Goal: Task Accomplishment & Management: Complete application form

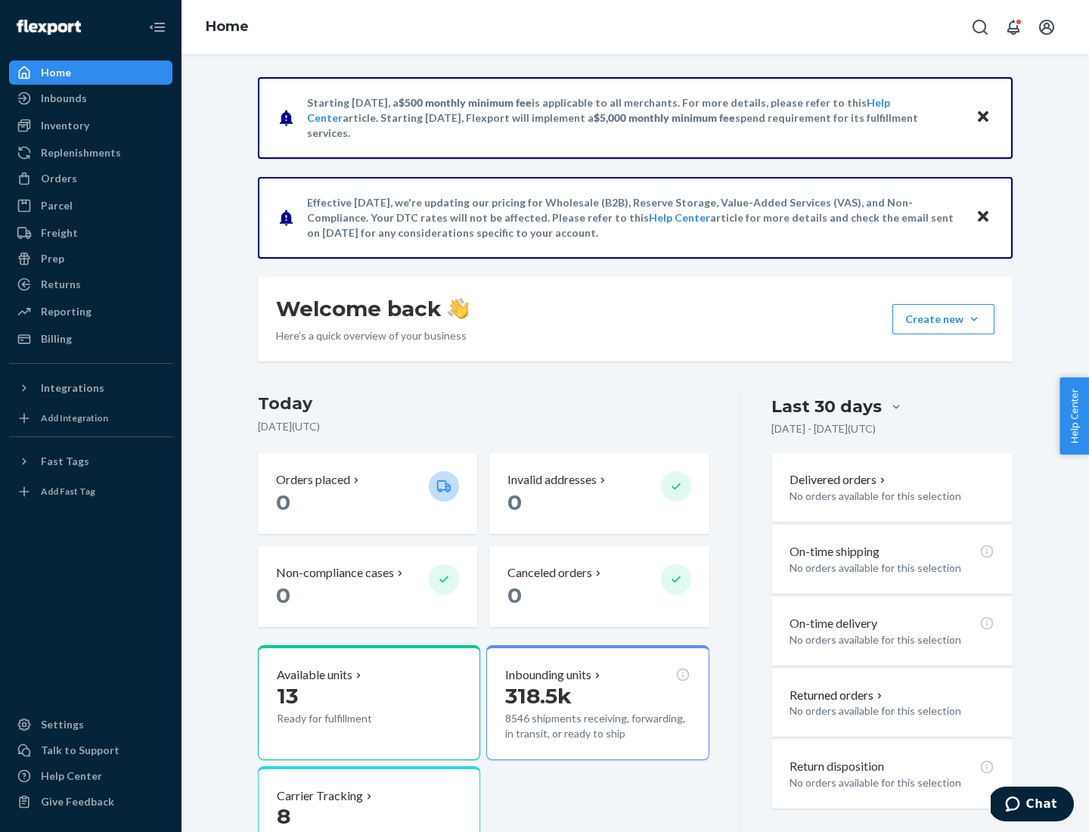
click at [974, 319] on button "Create new Create new inbound Create new order Create new product" at bounding box center [943, 319] width 102 height 30
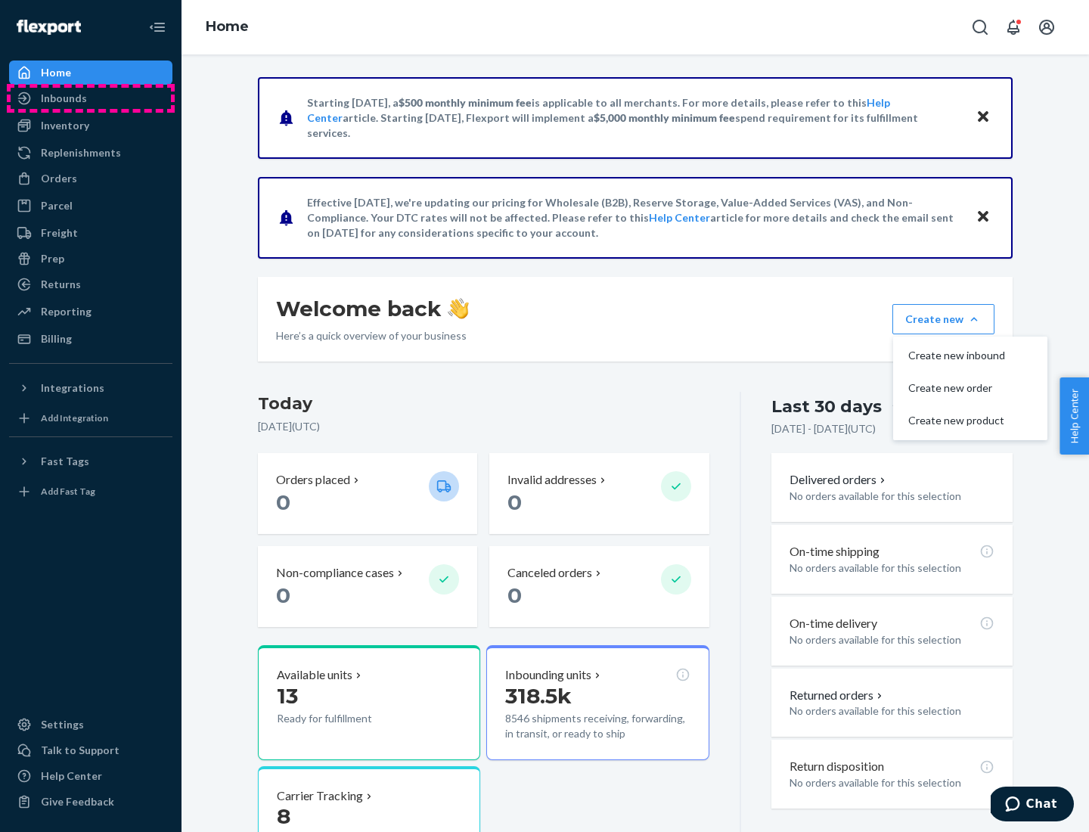
click at [91, 98] on div "Inbounds" at bounding box center [91, 98] width 160 height 21
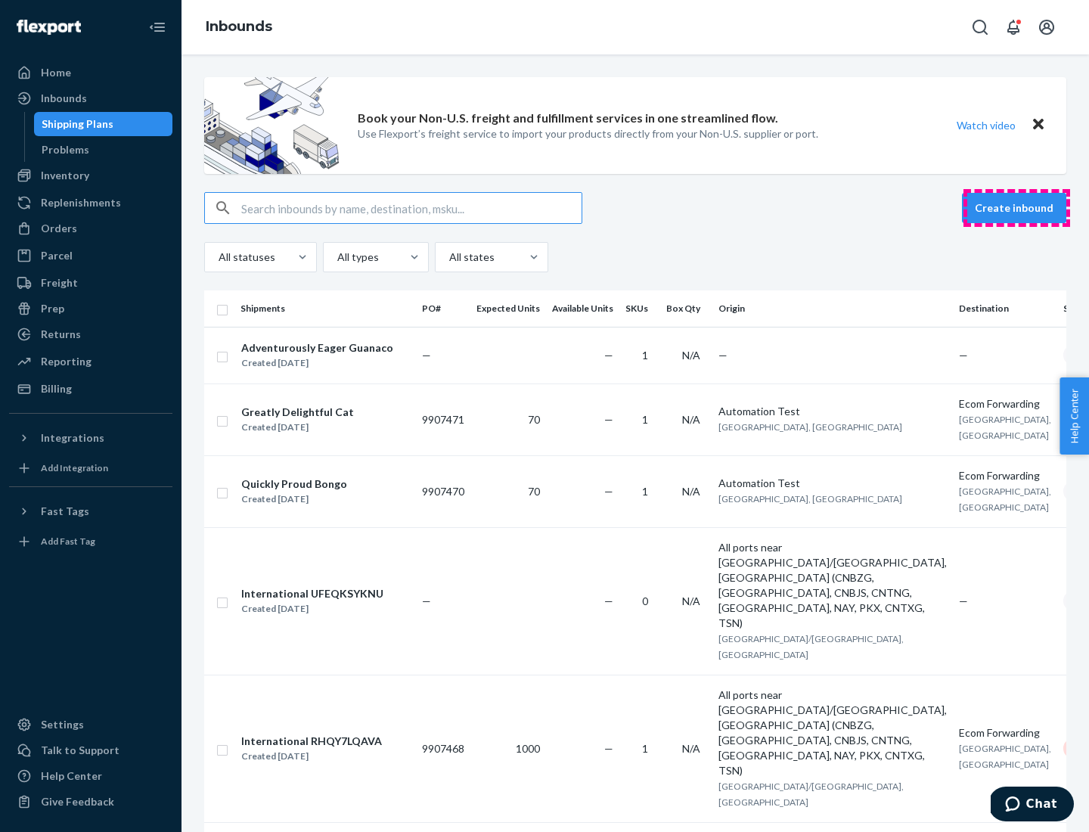
click at [1016, 208] on button "Create inbound" at bounding box center [1014, 208] width 104 height 30
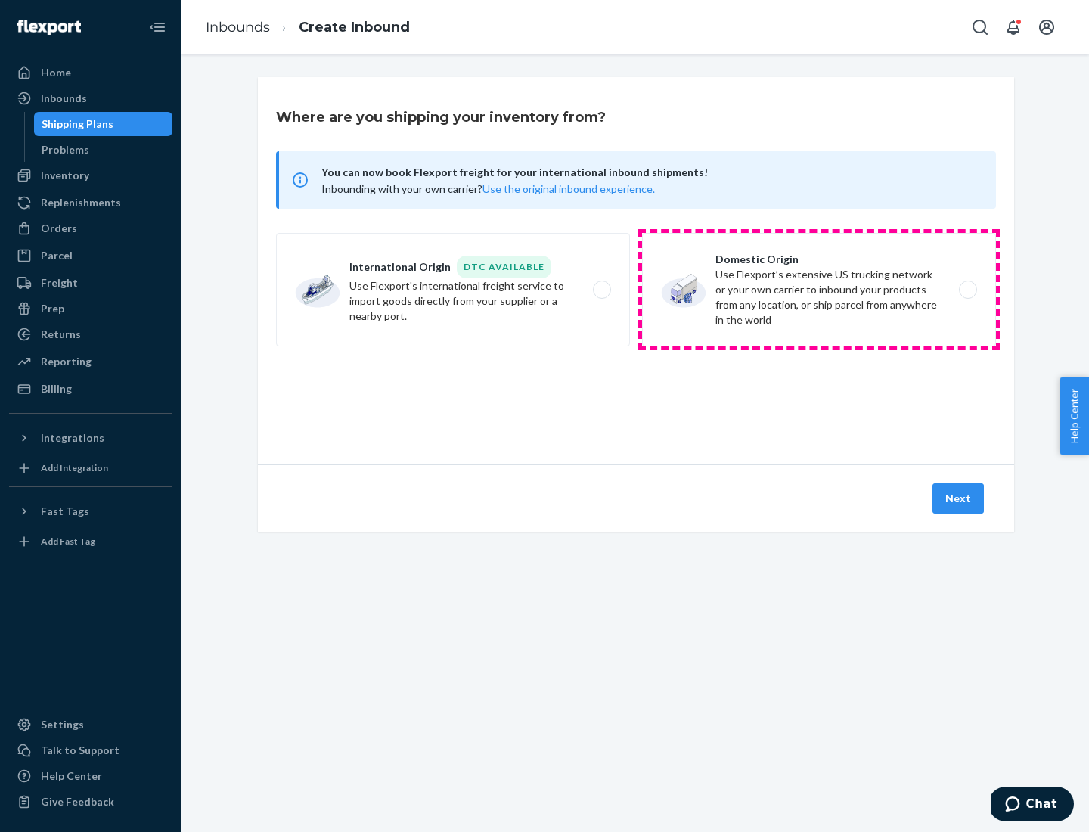
click at [819, 290] on label "Domestic Origin Use Flexport’s extensive US trucking network or your own carrie…" at bounding box center [819, 289] width 354 height 113
click at [967, 290] on input "Domestic Origin Use Flexport’s extensive US trucking network or your own carrie…" at bounding box center [972, 290] width 10 height 10
radio input "true"
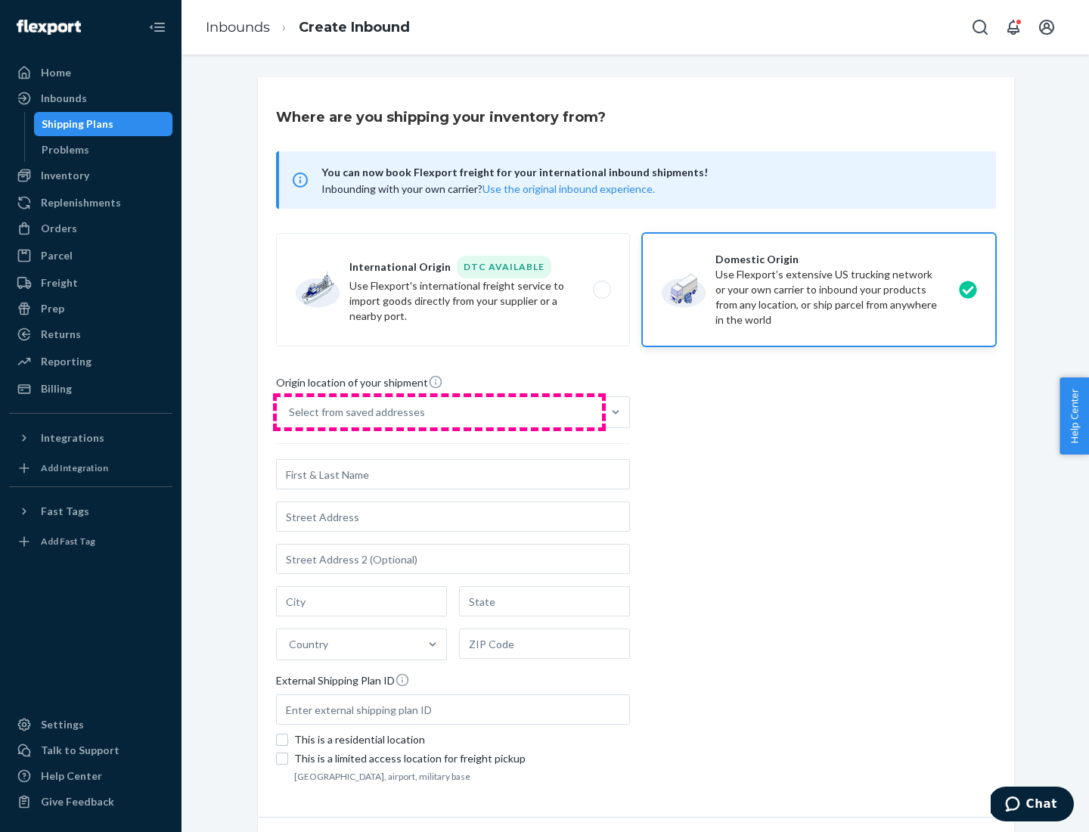
click at [439, 412] on div "Select from saved addresses" at bounding box center [439, 412] width 325 height 30
click at [290, 412] on input "Select from saved addresses" at bounding box center [290, 412] width 2 height 15
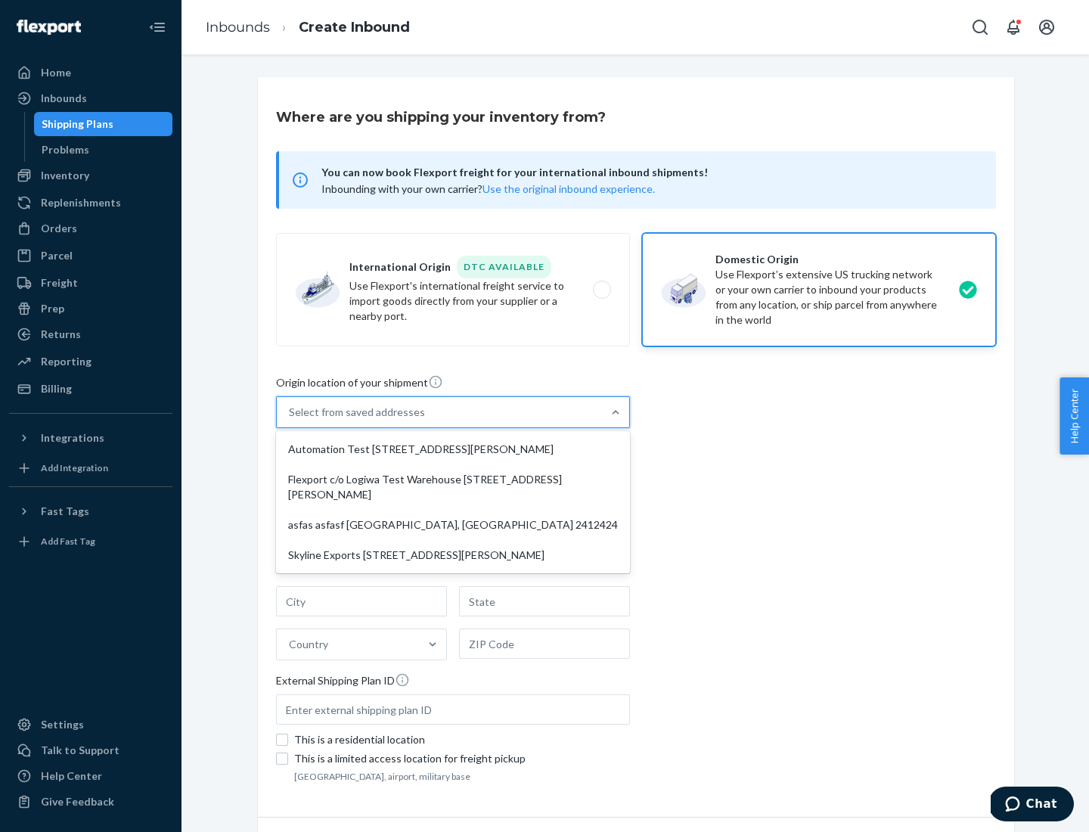
scroll to position [6, 0]
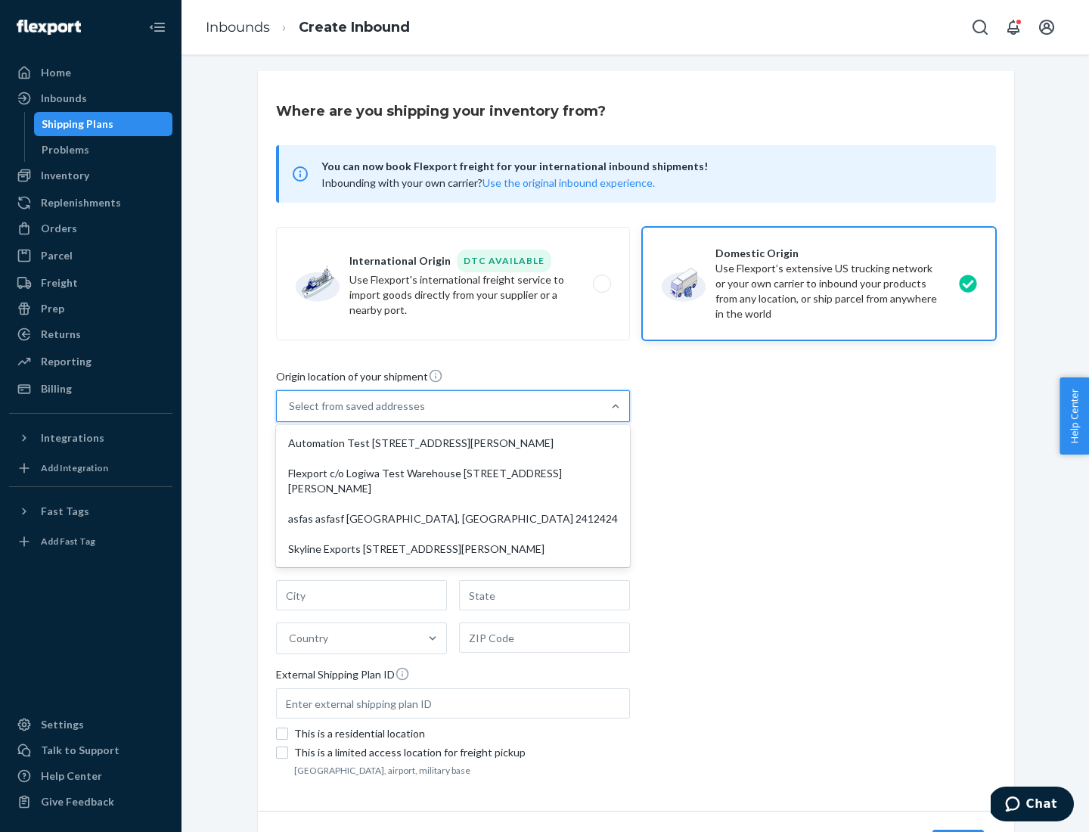
click at [453, 443] on div "Automation Test [STREET_ADDRESS][PERSON_NAME]" at bounding box center [453, 443] width 348 height 30
click at [290, 414] on input "option Automation Test [STREET_ADDRESS][PERSON_NAME] focused, 1 of 4. 4 results…" at bounding box center [290, 406] width 2 height 15
type input "Automation Test"
type input "9th Floor"
type input "[GEOGRAPHIC_DATA]"
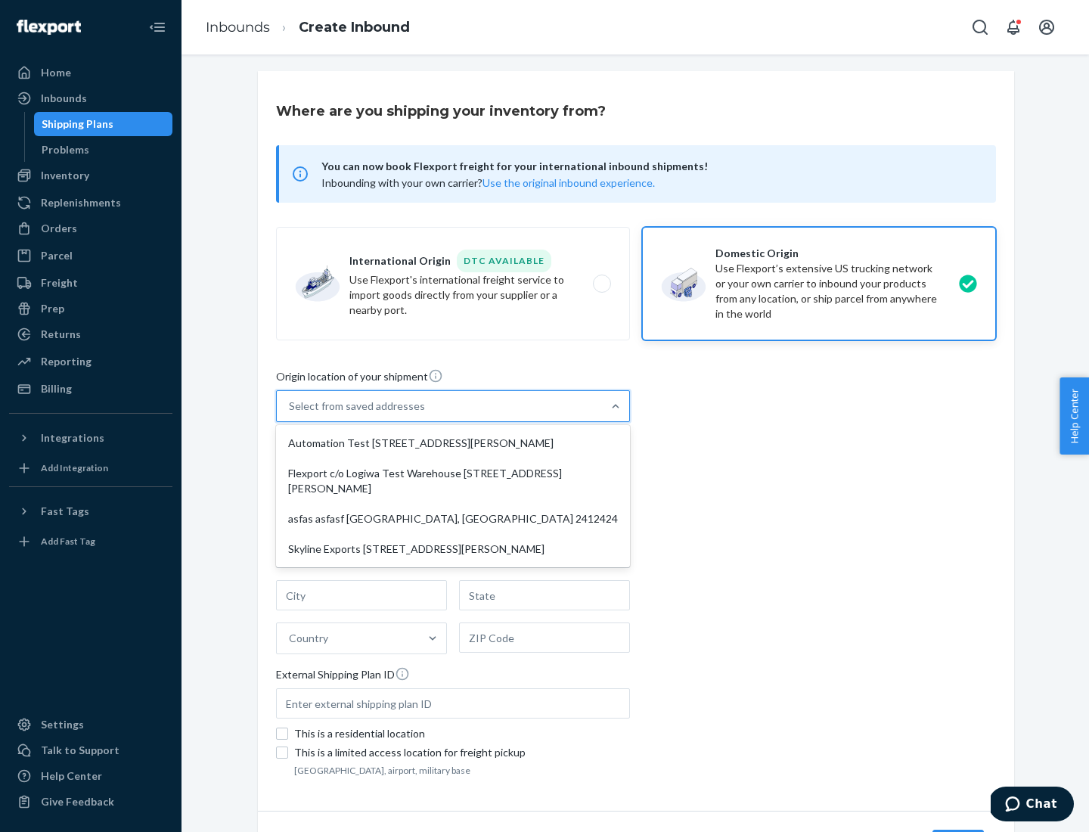
type input "CA"
type input "94104"
type input "[STREET_ADDRESS][PERSON_NAME]"
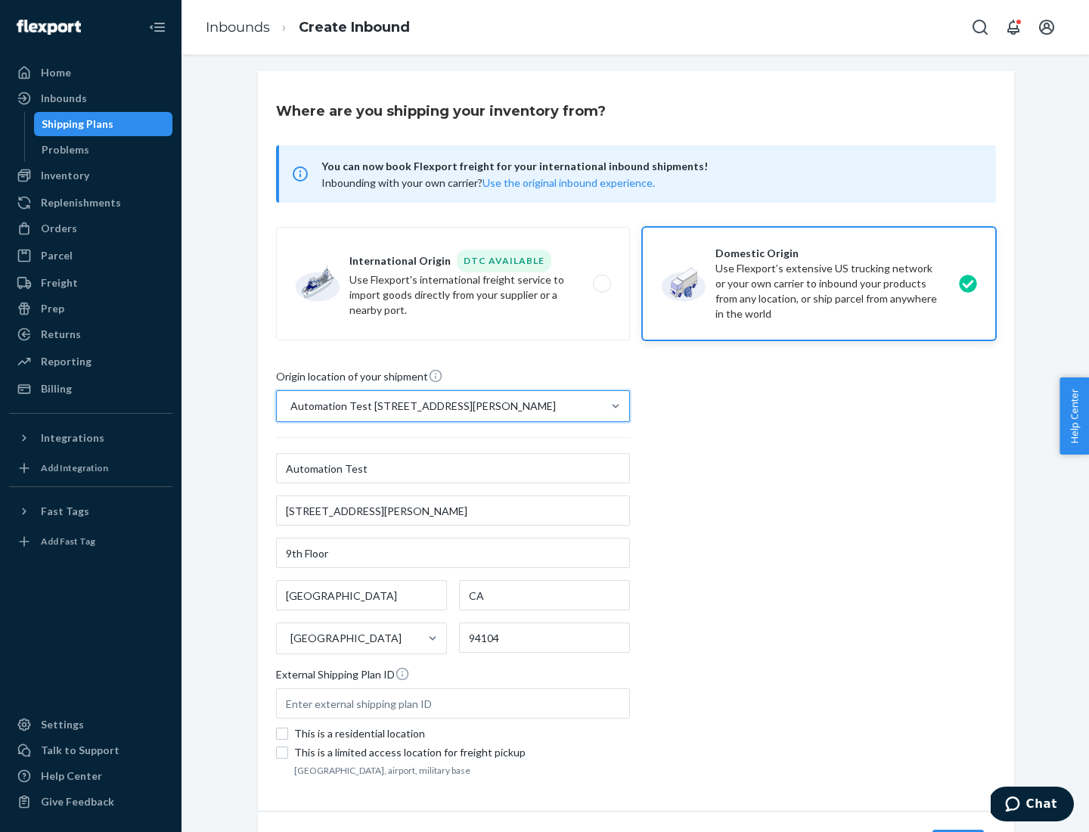
scroll to position [88, 0]
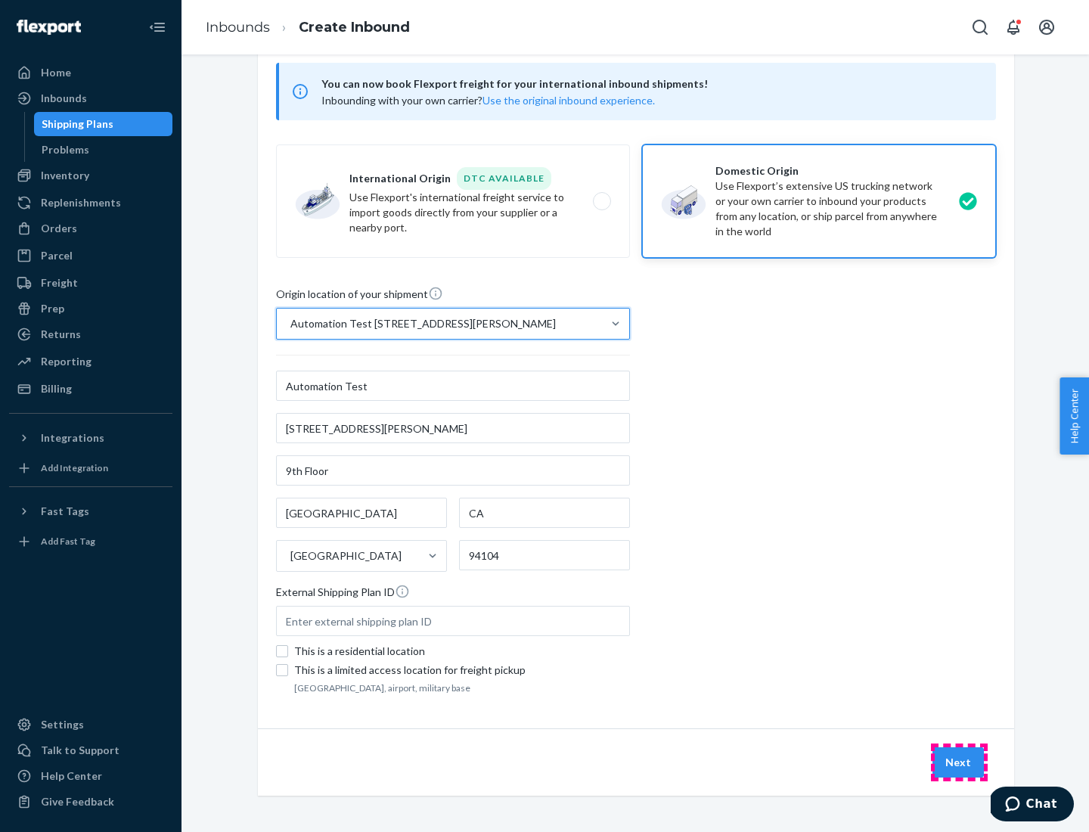
click at [959, 762] on button "Next" at bounding box center [957, 762] width 51 height 30
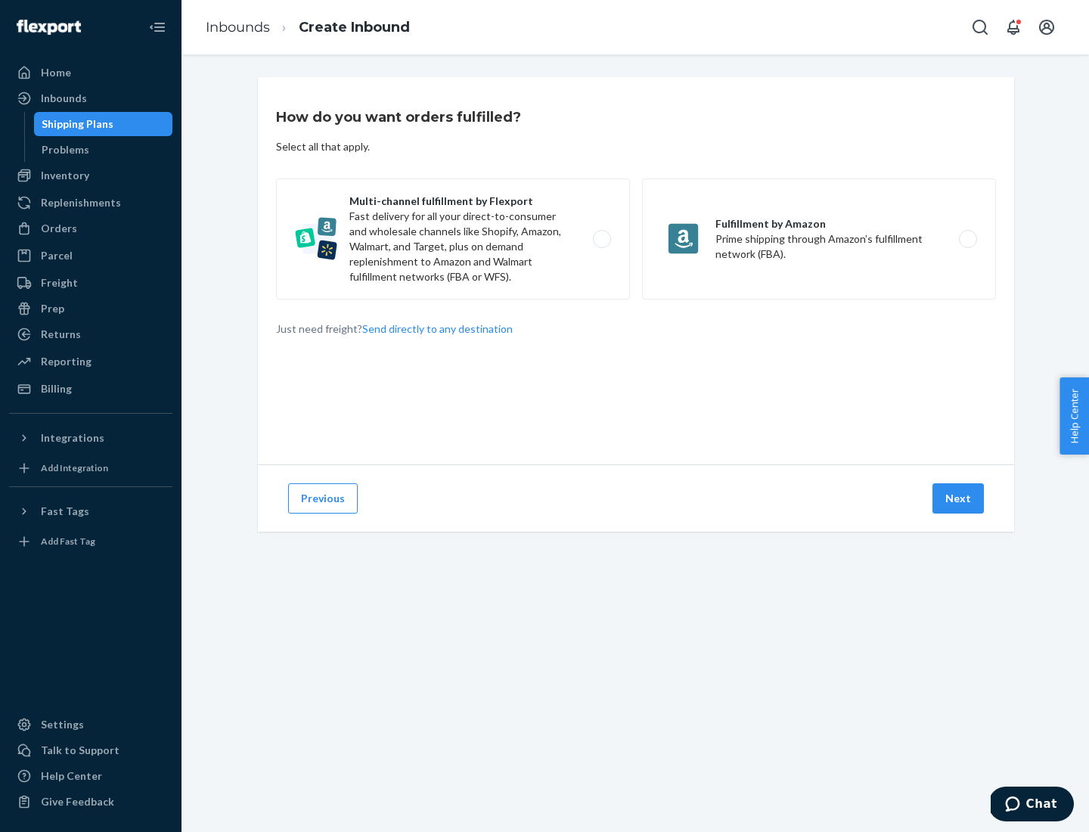
click at [453, 239] on label "Multi-channel fulfillment by Flexport Fast delivery for all your direct-to-cons…" at bounding box center [453, 238] width 354 height 121
click at [601, 239] on input "Multi-channel fulfillment by Flexport Fast delivery for all your direct-to-cons…" at bounding box center [606, 239] width 10 height 10
radio input "true"
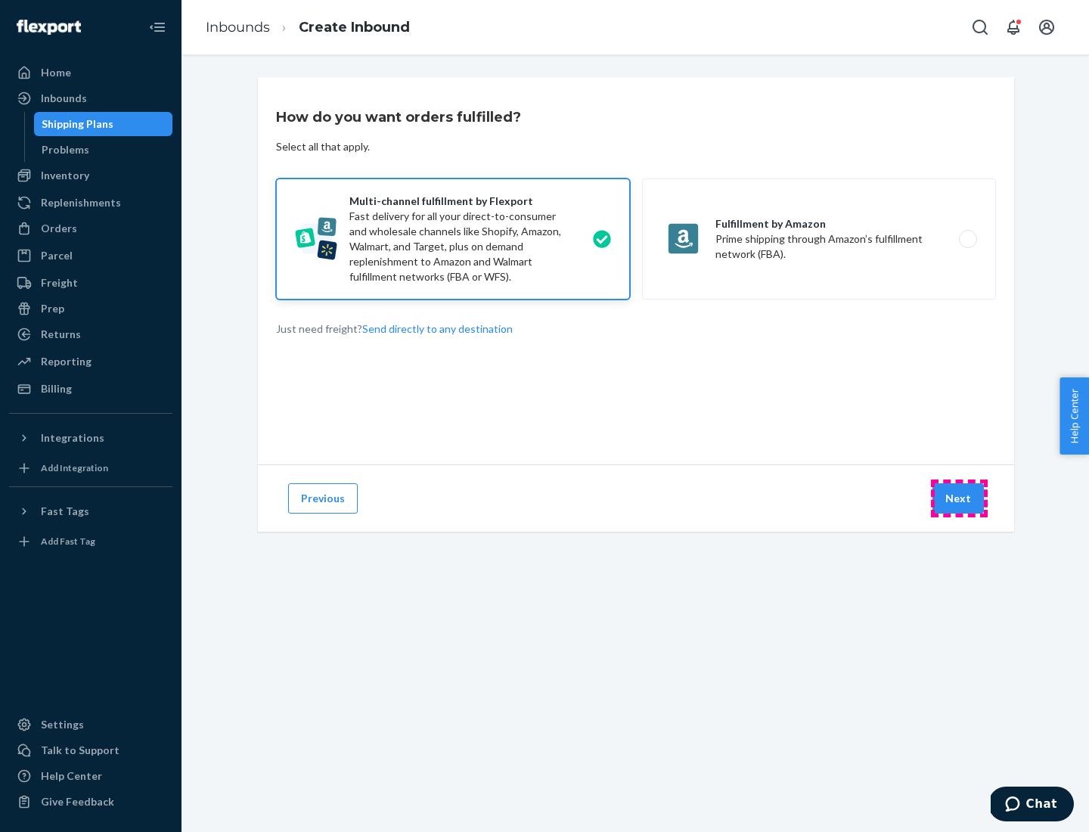
click at [959, 498] on button "Next" at bounding box center [957, 498] width 51 height 30
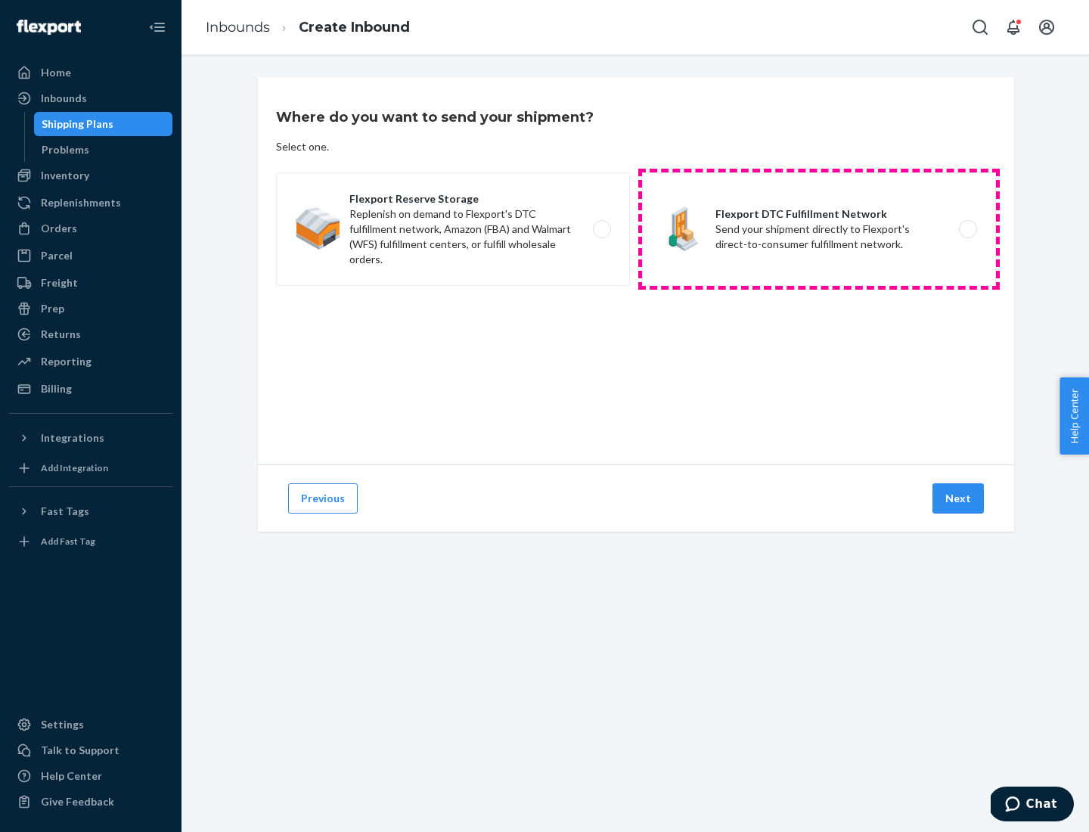
click at [819, 229] on label "Flexport DTC Fulfillment Network Send your shipment directly to Flexport's dire…" at bounding box center [819, 228] width 354 height 113
click at [967, 229] on input "Flexport DTC Fulfillment Network Send your shipment directly to Flexport's dire…" at bounding box center [972, 230] width 10 height 10
radio input "true"
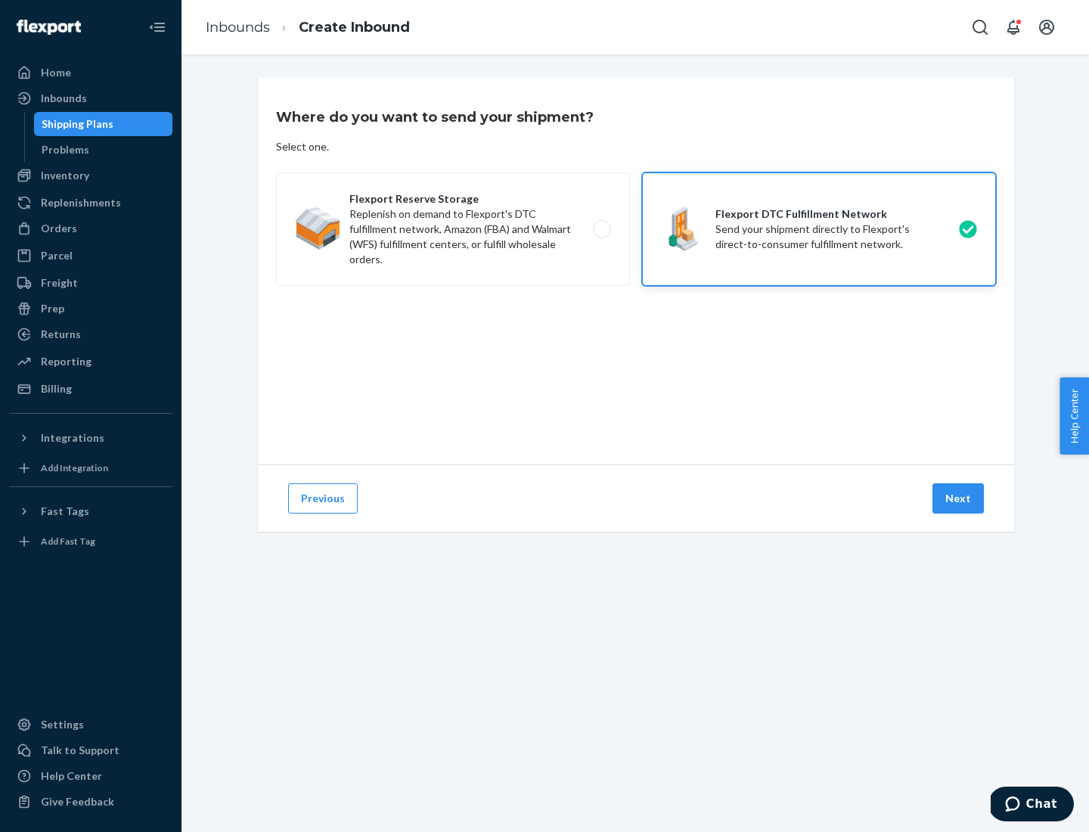
click at [959, 498] on button "Next" at bounding box center [957, 498] width 51 height 30
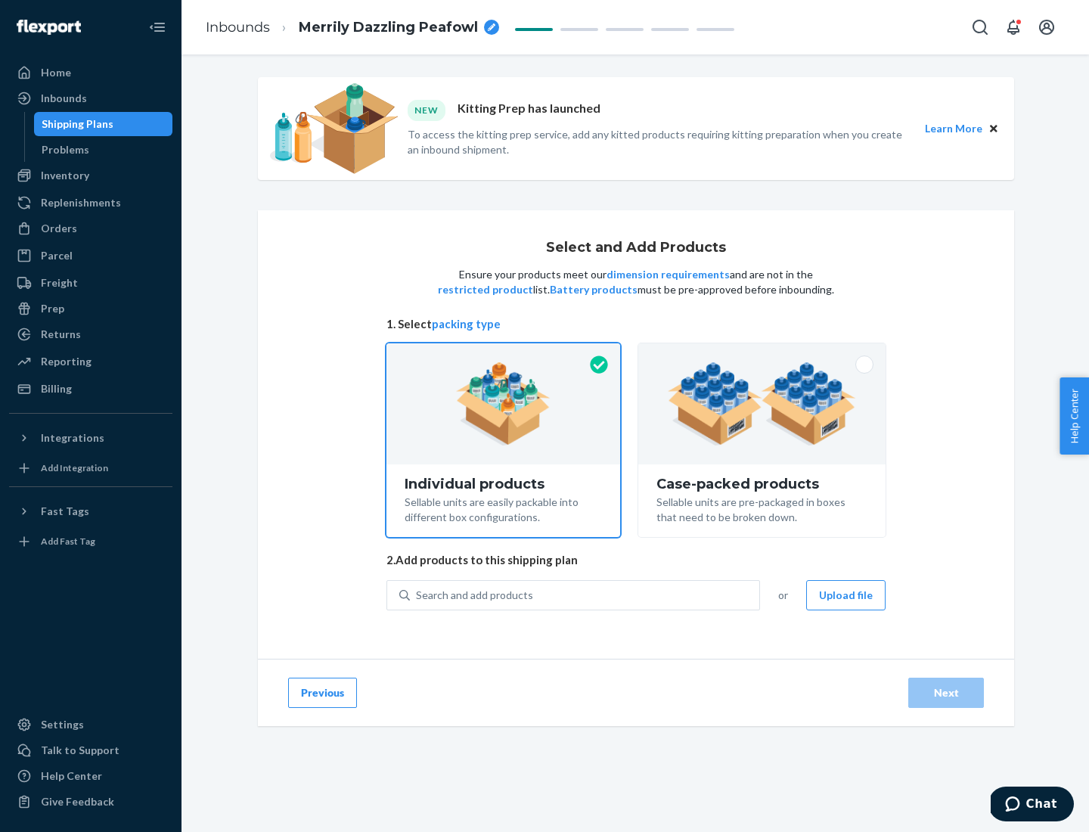
click at [762, 404] on img at bounding box center [762, 403] width 188 height 83
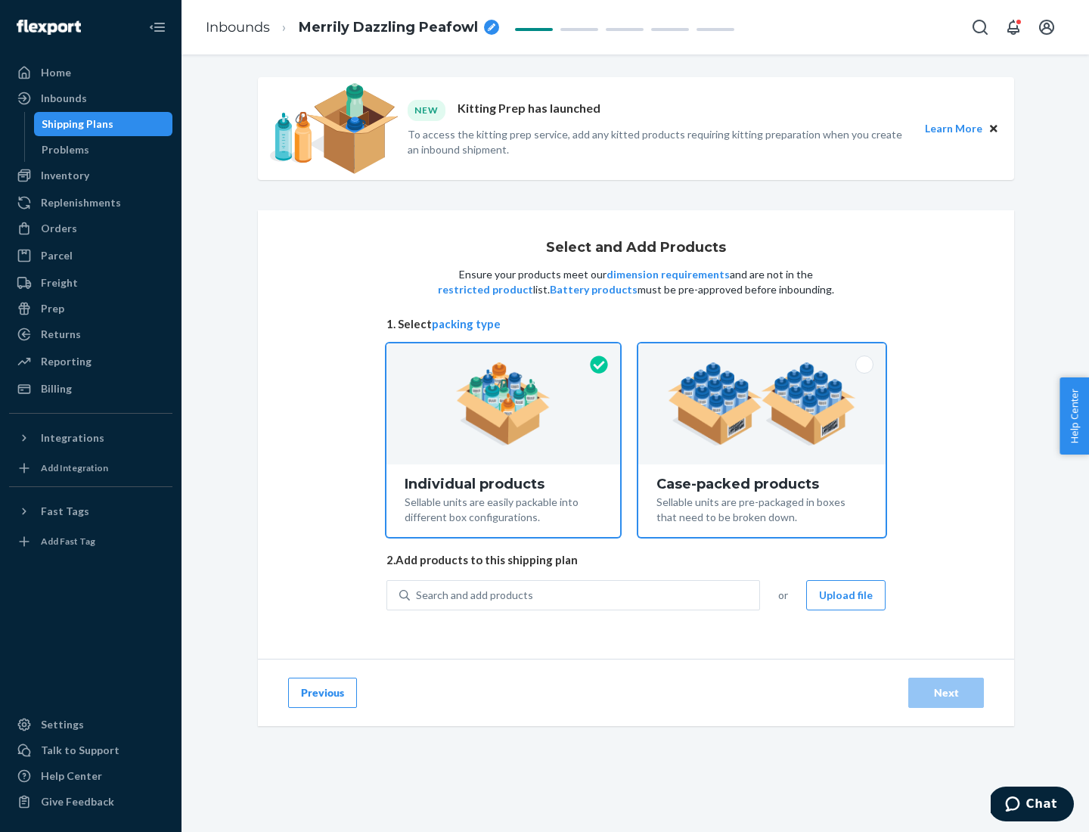
click at [762, 353] on input "Case-packed products Sellable units are pre-packaged in boxes that need to be b…" at bounding box center [762, 348] width 10 height 10
radio input "true"
radio input "false"
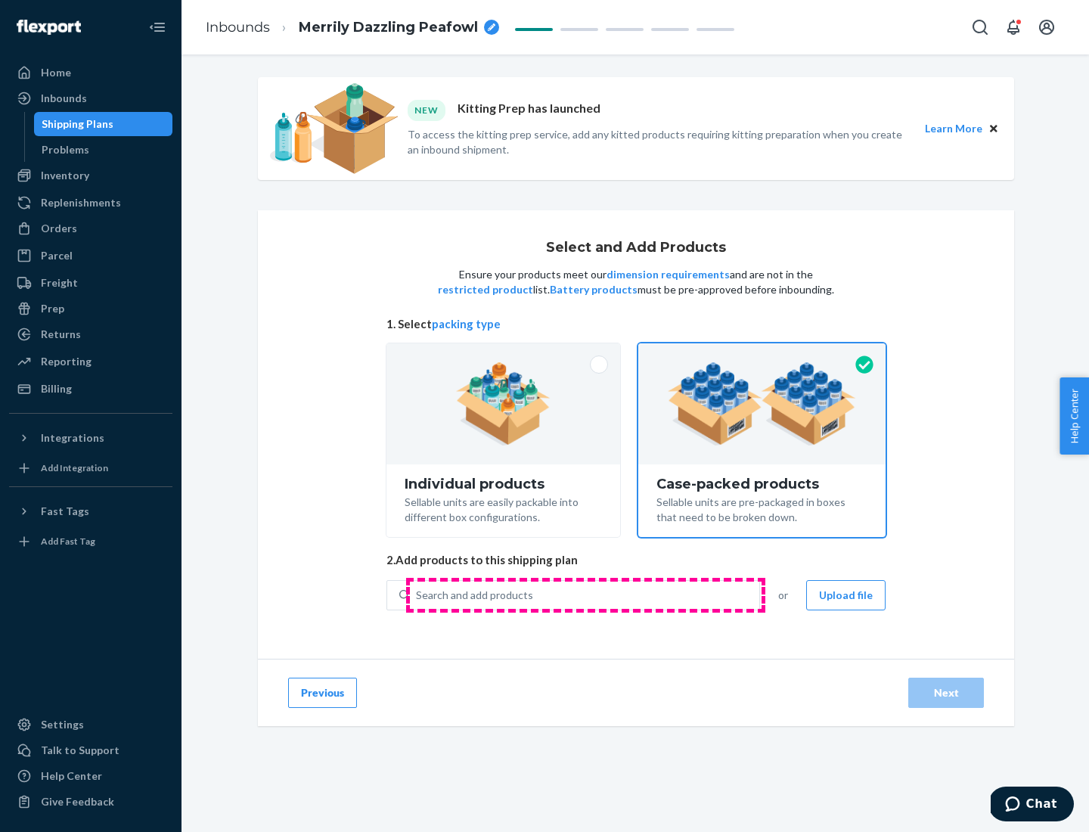
click at [585, 594] on div "Search and add products" at bounding box center [584, 594] width 349 height 27
click at [417, 594] on input "Search and add products" at bounding box center [417, 595] width 2 height 15
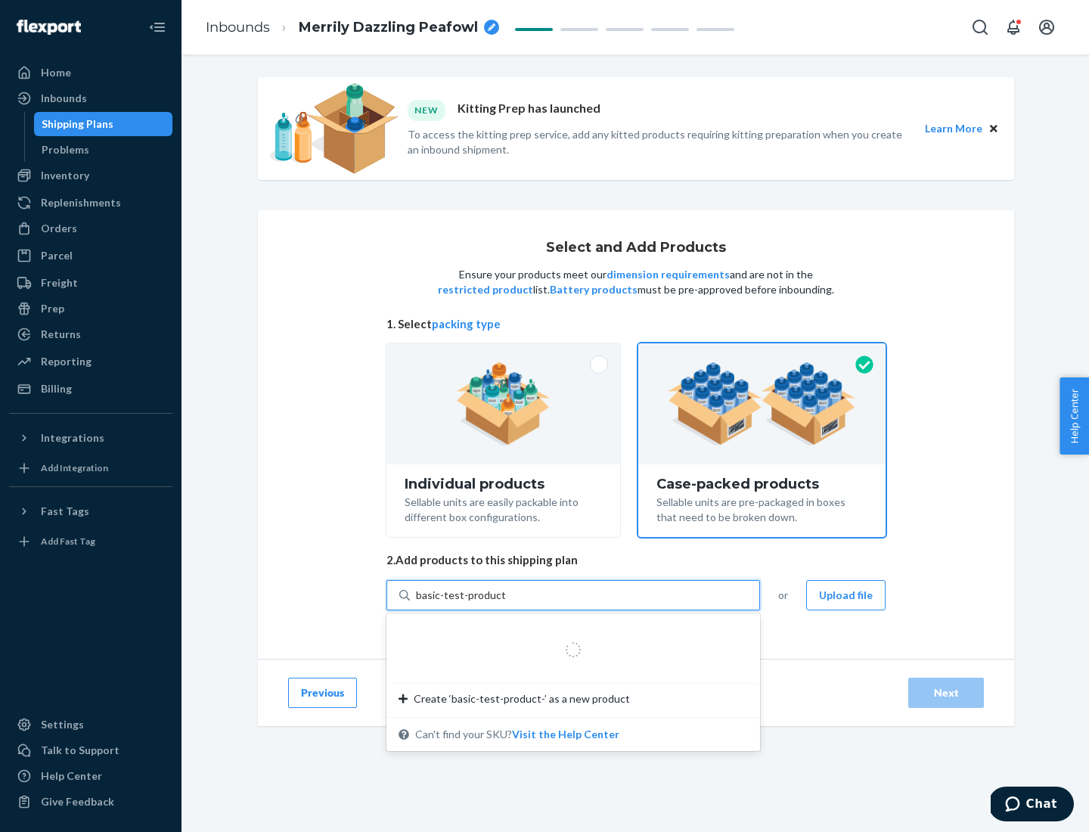
type input "basic-test-product-1"
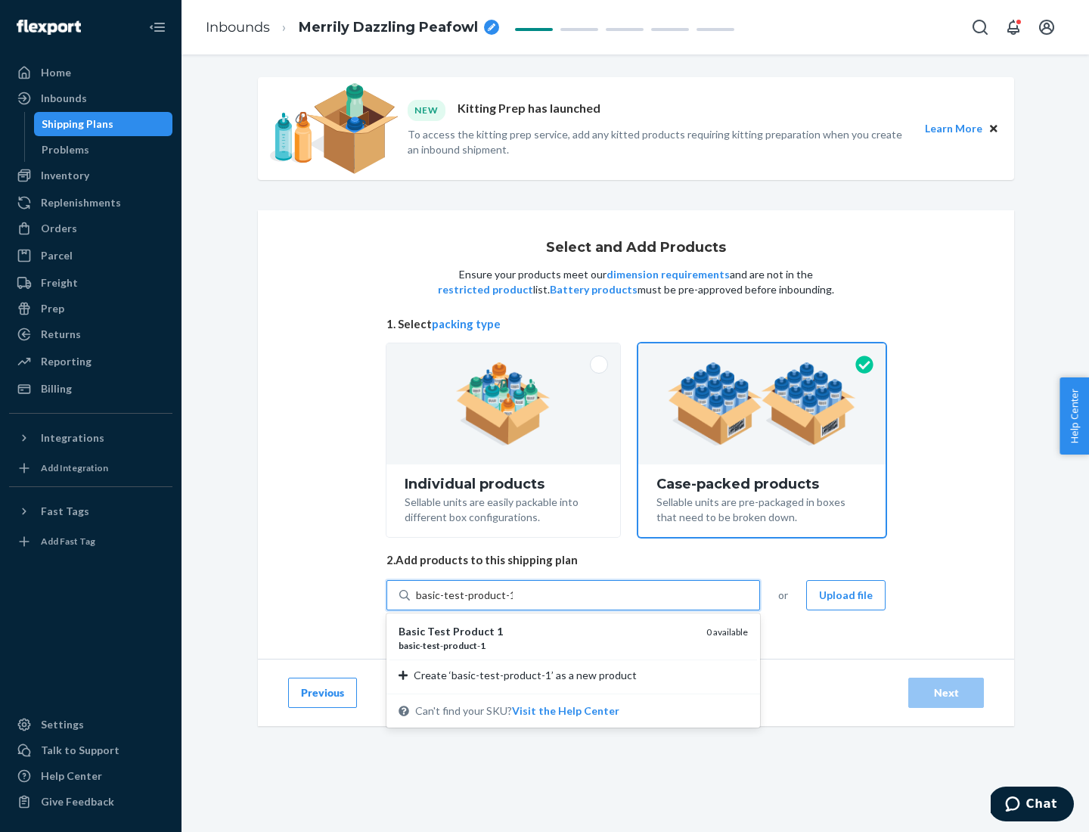
click at [547, 645] on div "basic - test - product - 1" at bounding box center [547, 645] width 296 height 13
click at [513, 603] on input "basic-test-product-1" at bounding box center [464, 595] width 97 height 15
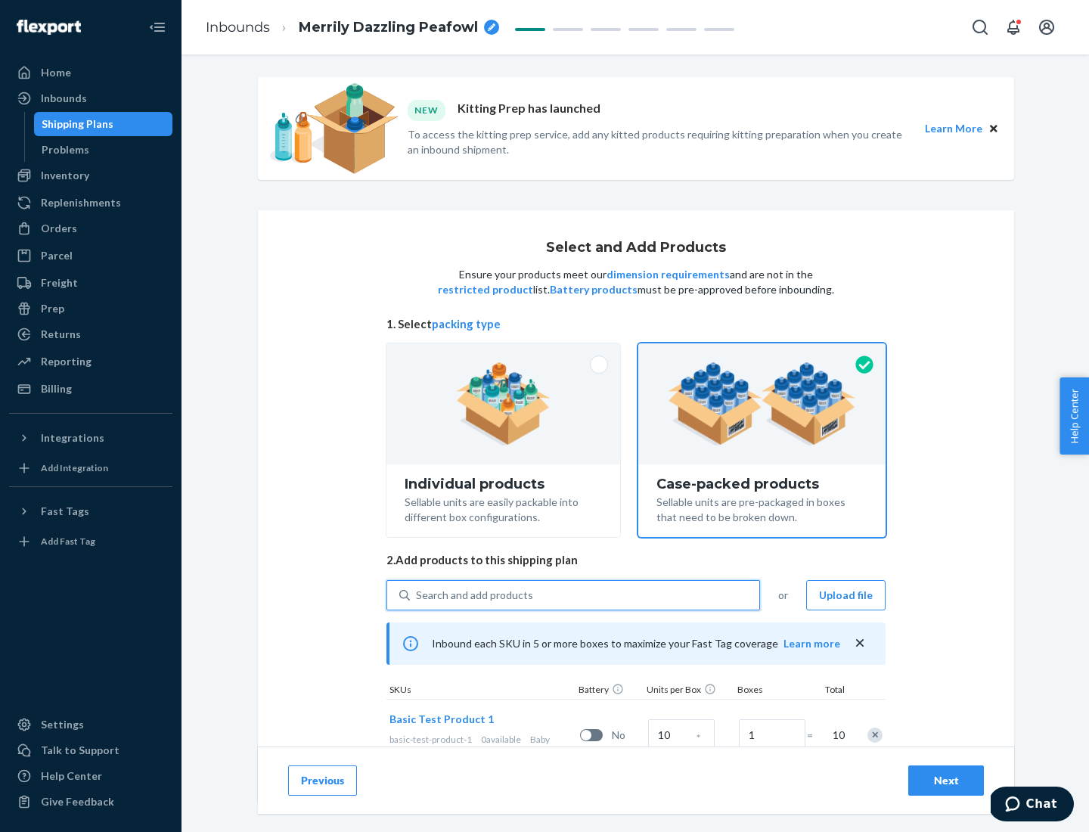
scroll to position [54, 0]
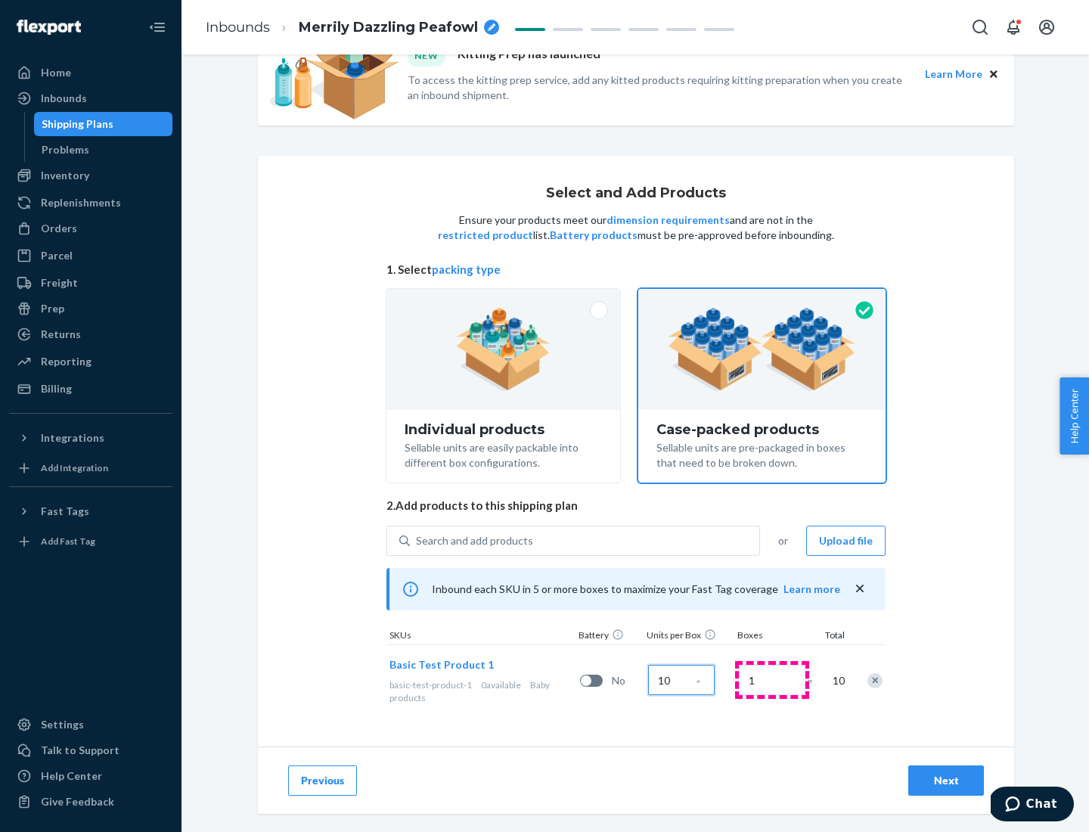
type input "10"
type input "7"
click at [946, 780] on div "Next" at bounding box center [946, 780] width 50 height 15
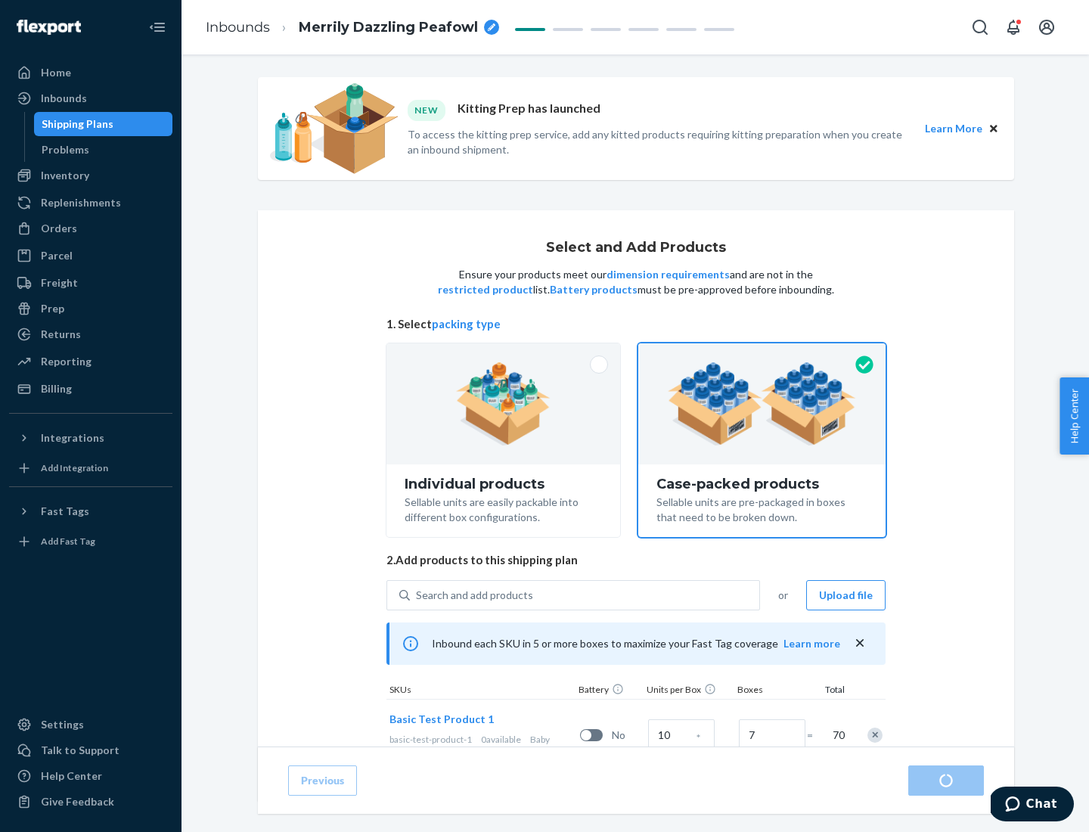
radio input "true"
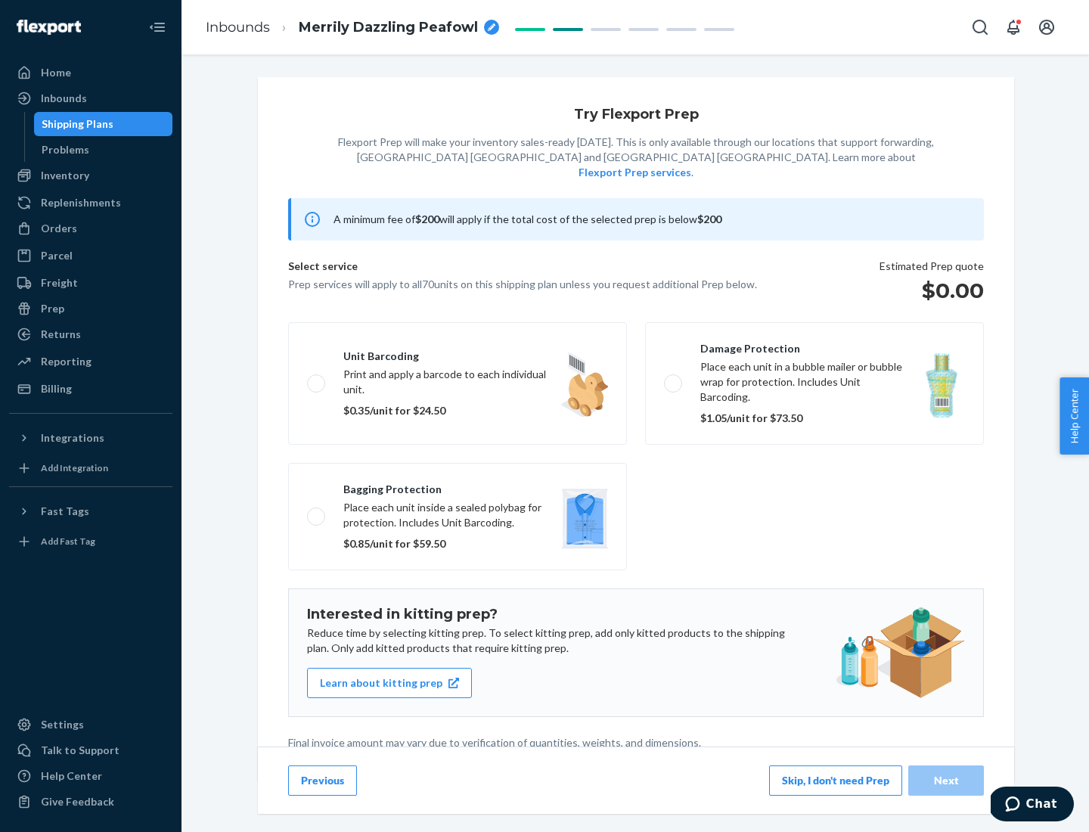
scroll to position [4, 0]
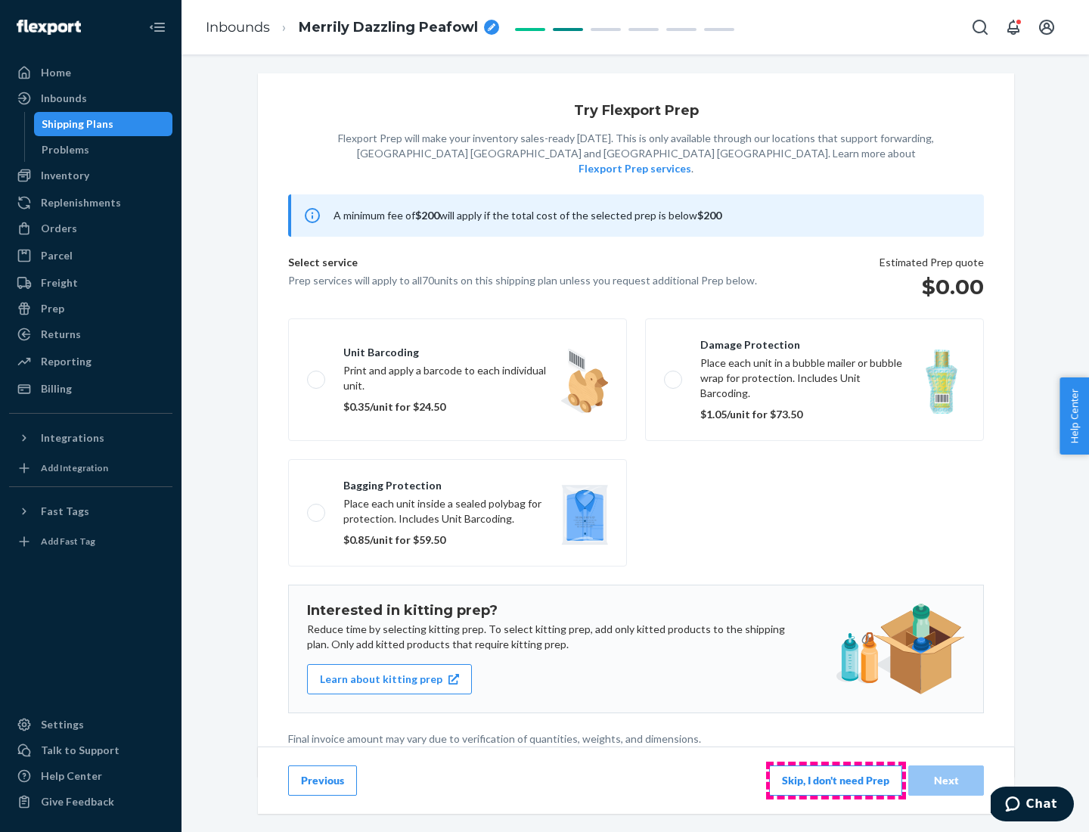
click at [836, 780] on button "Skip, I don't need Prep" at bounding box center [835, 780] width 133 height 30
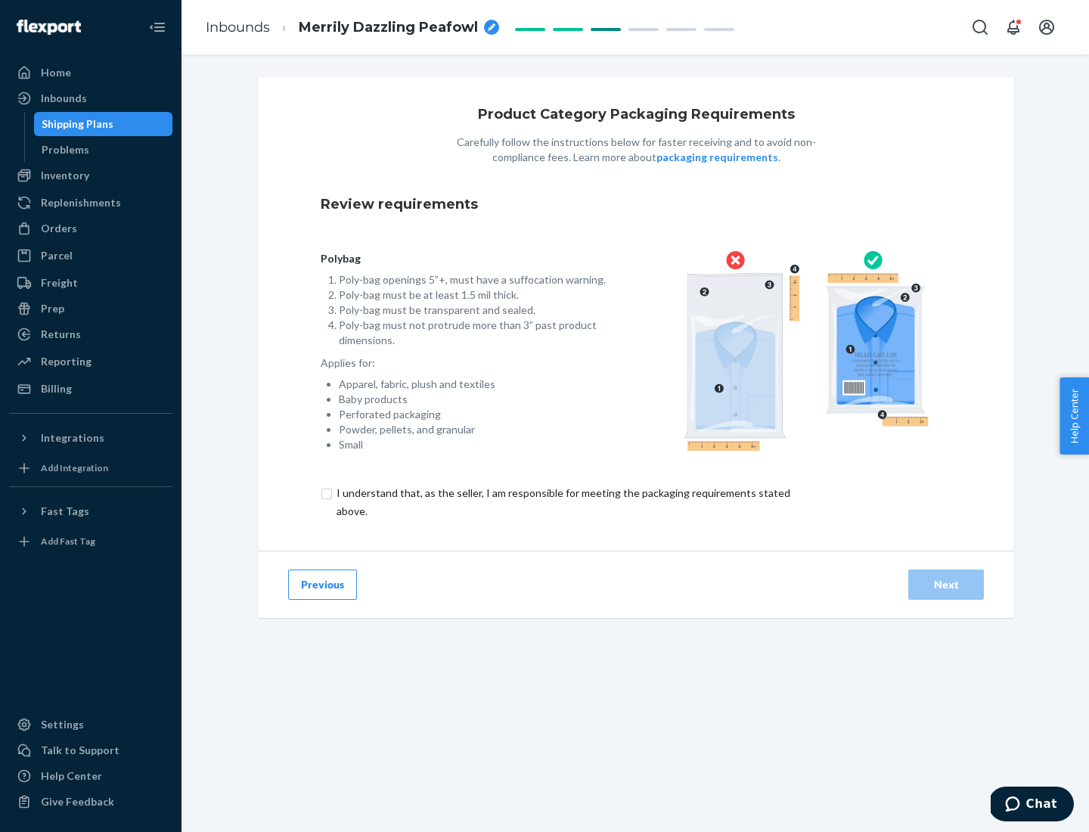
click at [562, 501] on input "checkbox" at bounding box center [572, 502] width 503 height 36
checkbox input "true"
click at [946, 584] on div "Next" at bounding box center [946, 584] width 50 height 15
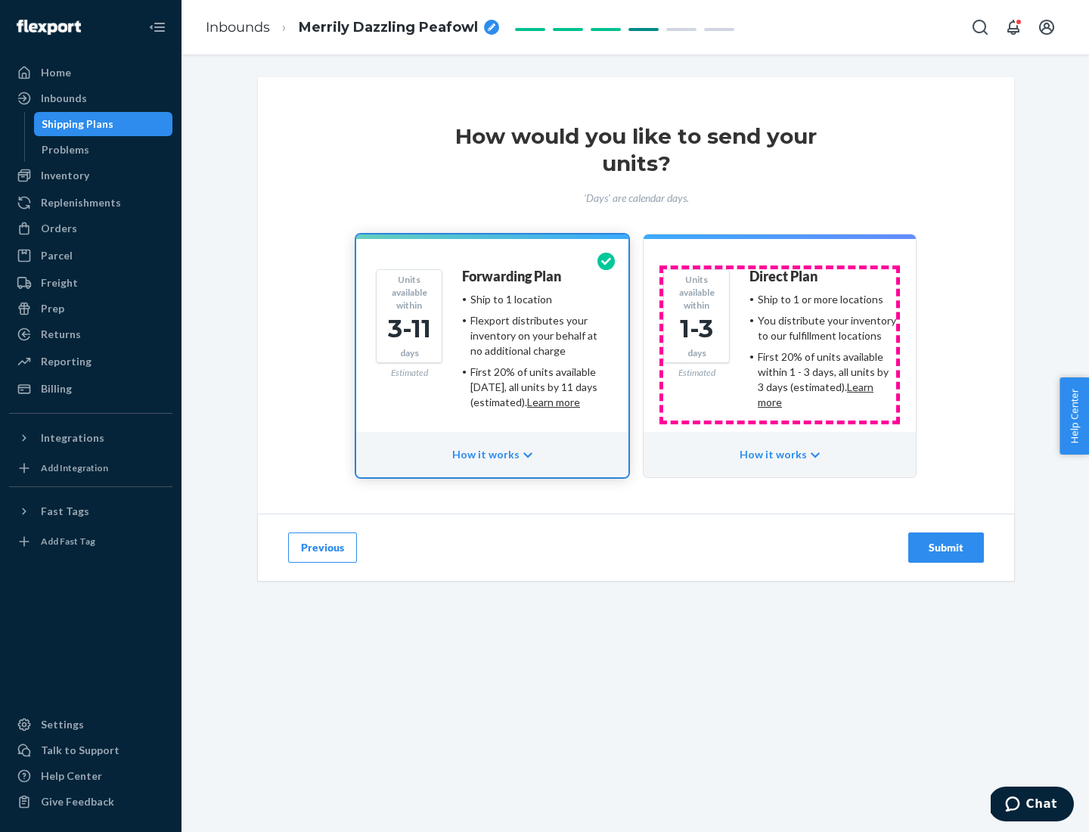
click at [780, 345] on ul "Ship to 1 or more locations You distribute your inventory to our fulfillment lo…" at bounding box center [822, 351] width 147 height 118
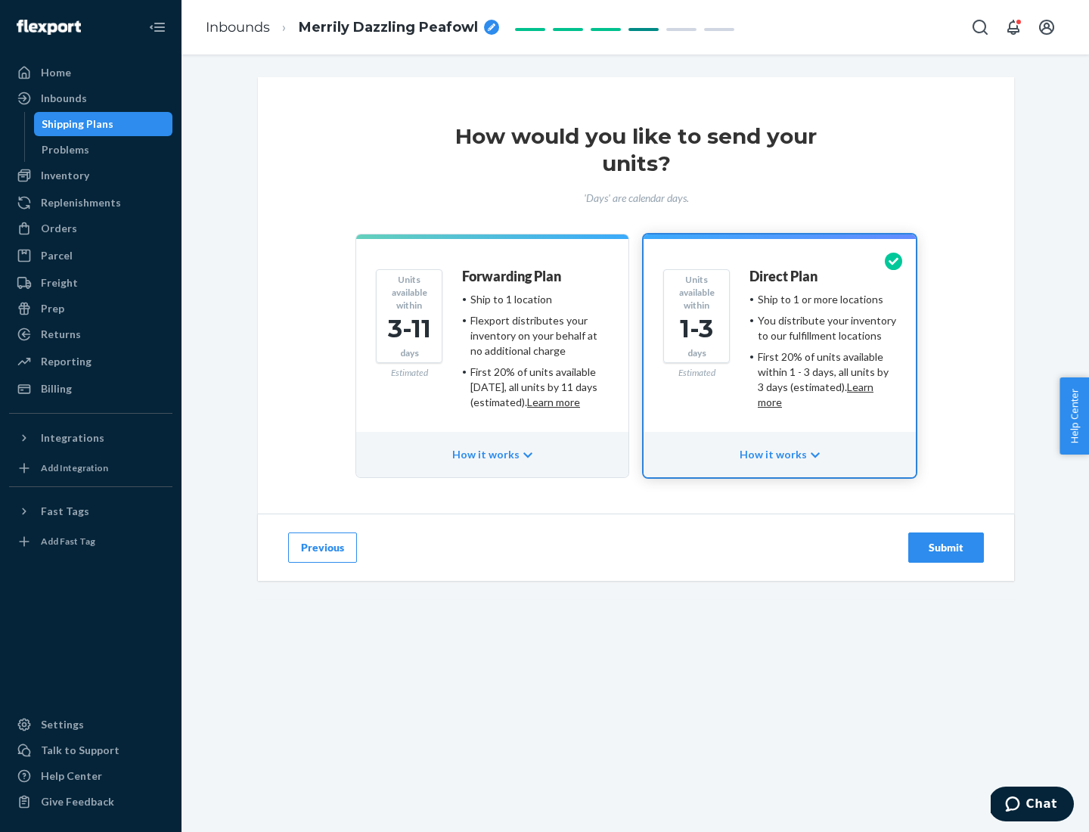
click at [946, 547] on div "Submit" at bounding box center [946, 547] width 50 height 15
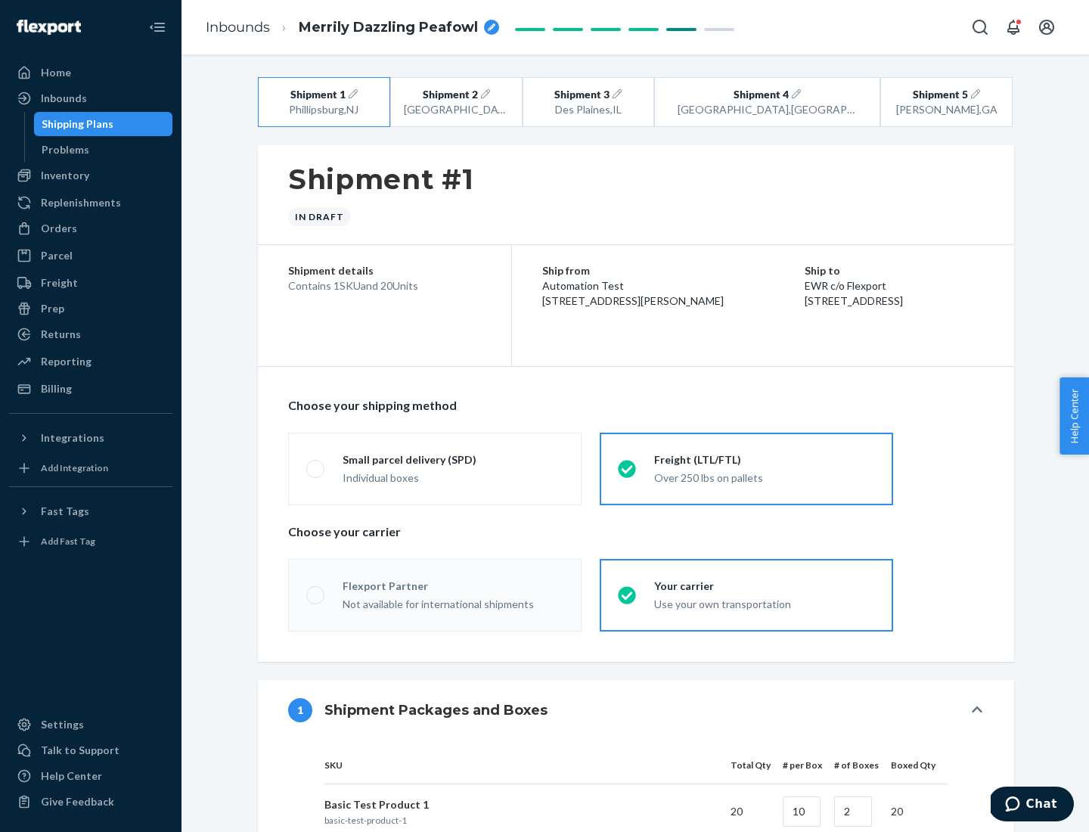
radio input "true"
radio input "false"
radio input "true"
radio input "false"
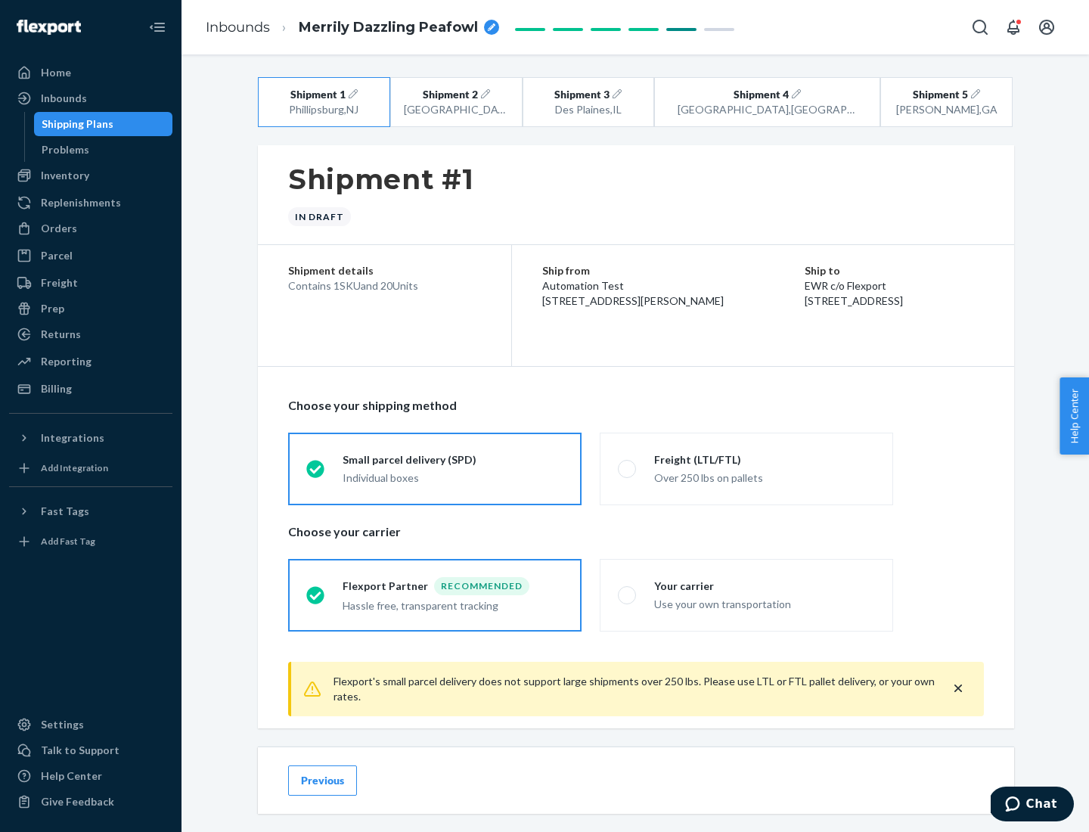
scroll to position [17, 0]
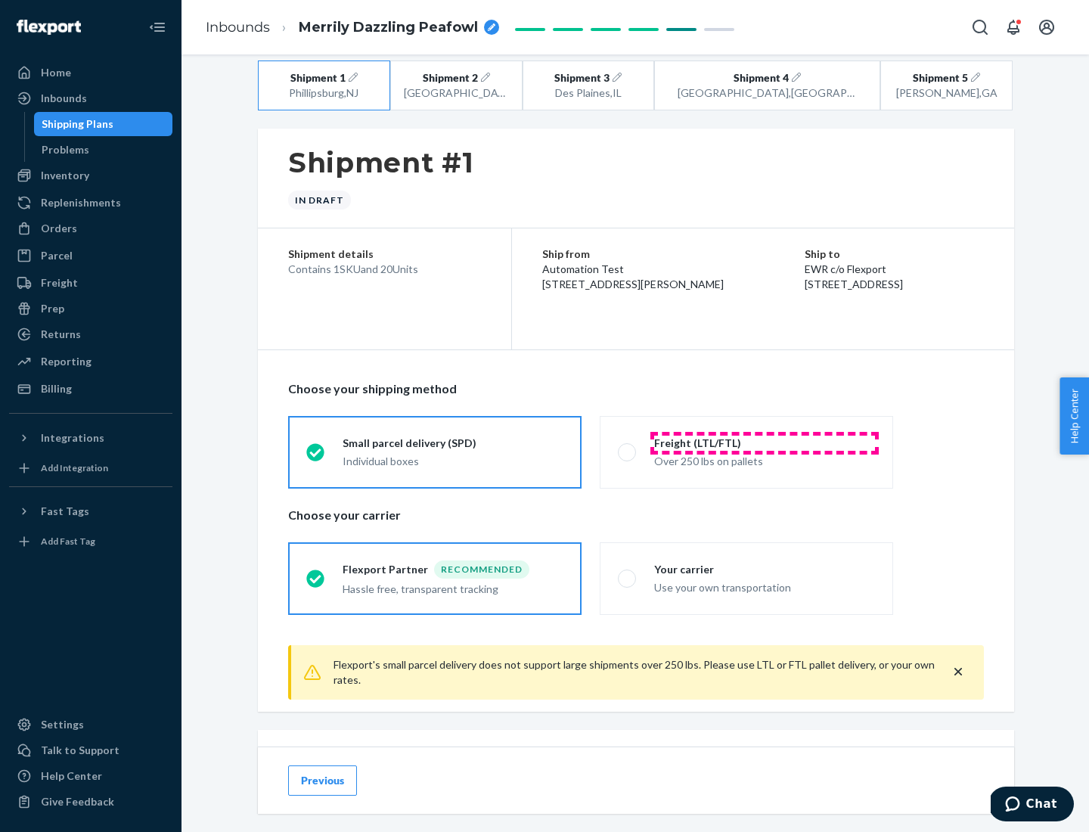
click at [764, 442] on div "Freight (LTL/FTL)" at bounding box center [764, 443] width 221 height 15
click at [628, 447] on input "Freight (LTL/FTL) Over 250 lbs on pallets" at bounding box center [623, 452] width 10 height 10
radio input "true"
radio input "false"
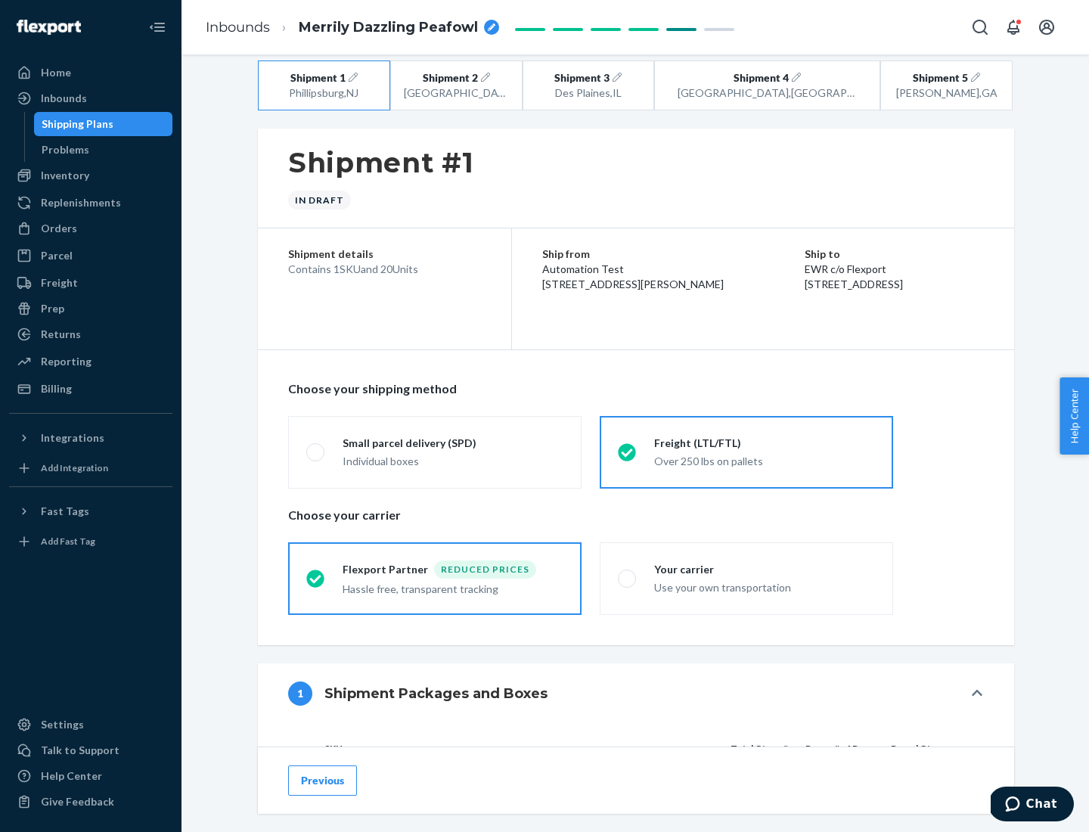
scroll to position [143, 0]
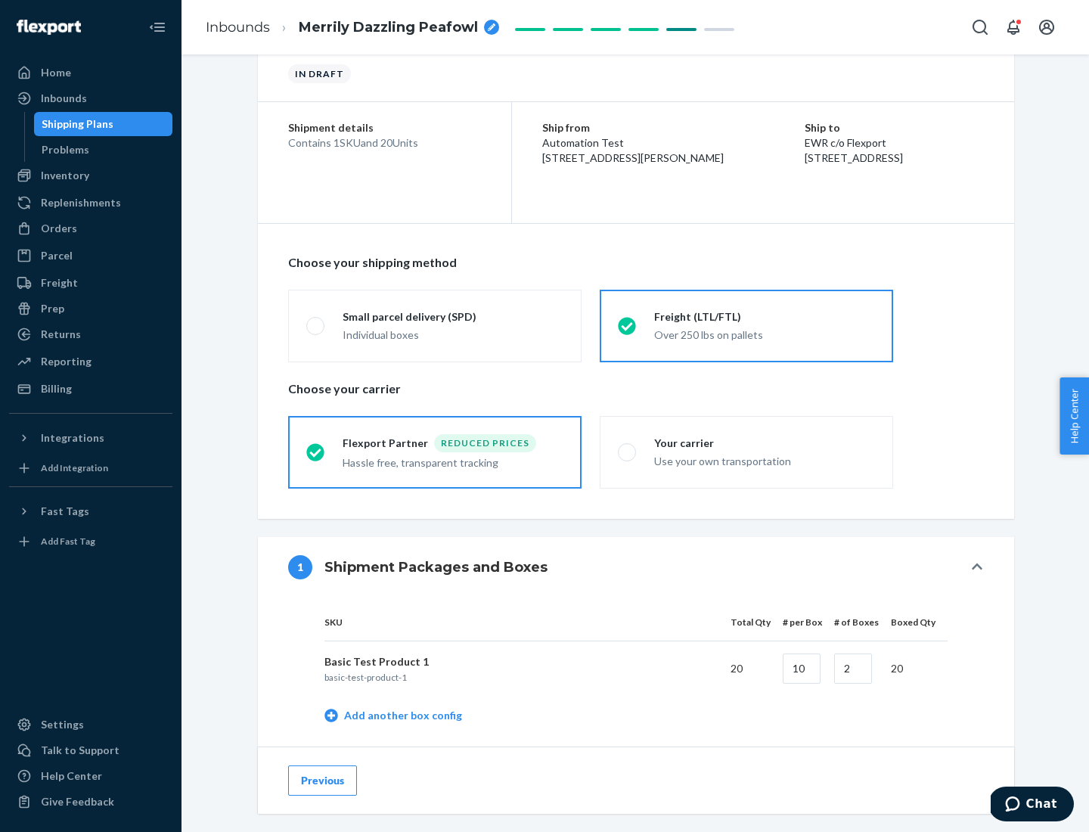
click at [764, 442] on div "Your carrier" at bounding box center [764, 443] width 221 height 15
click at [628, 447] on input "Your carrier Use your own transportation" at bounding box center [623, 452] width 10 height 10
radio input "true"
radio input "false"
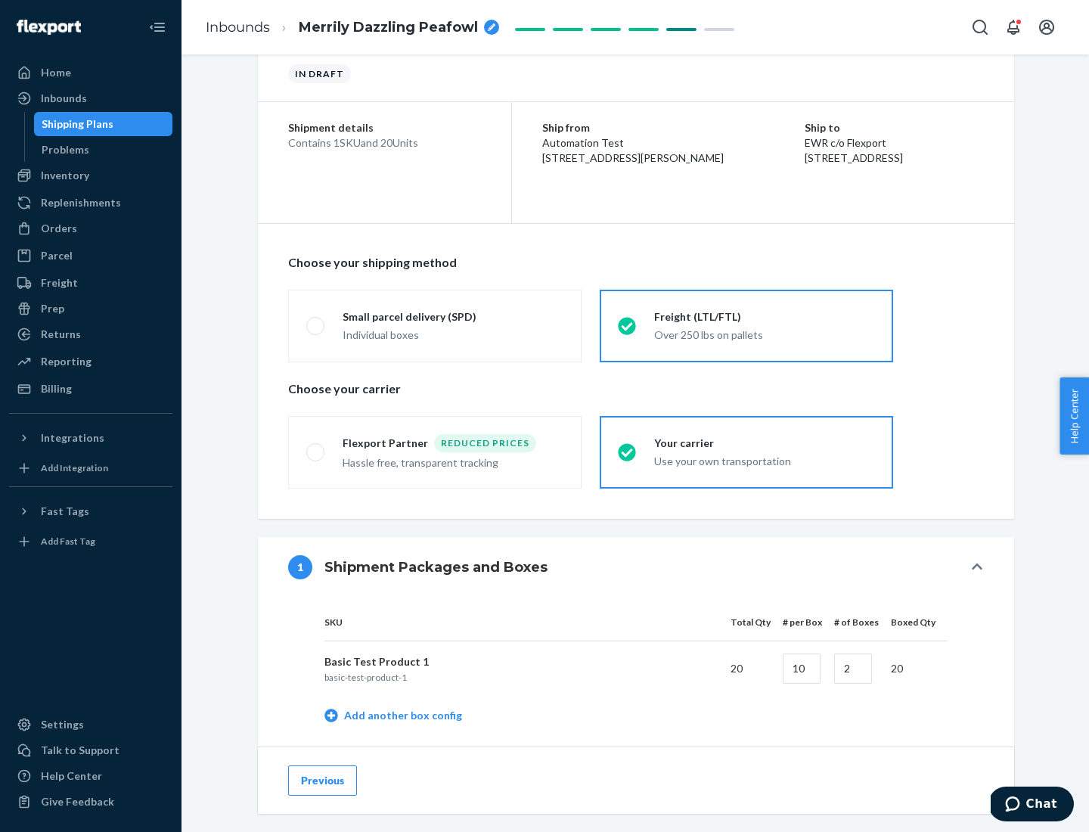
scroll to position [478, 0]
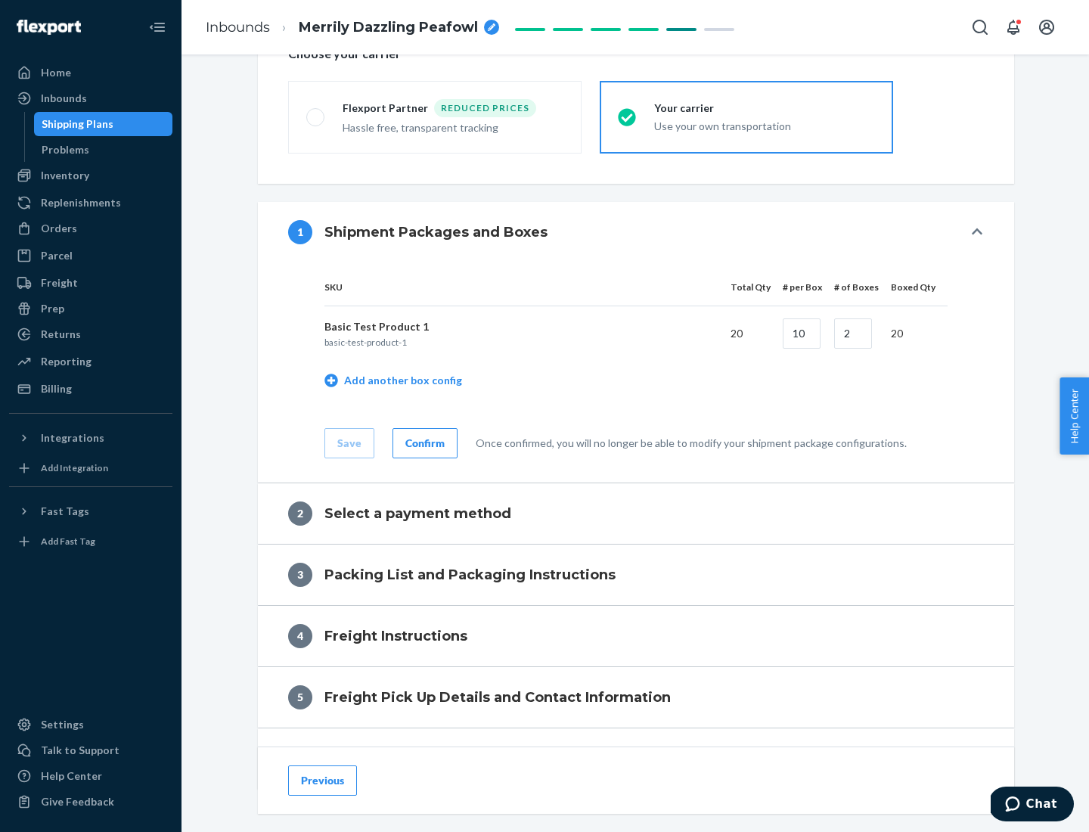
click at [423, 442] on div "Confirm" at bounding box center [424, 443] width 39 height 15
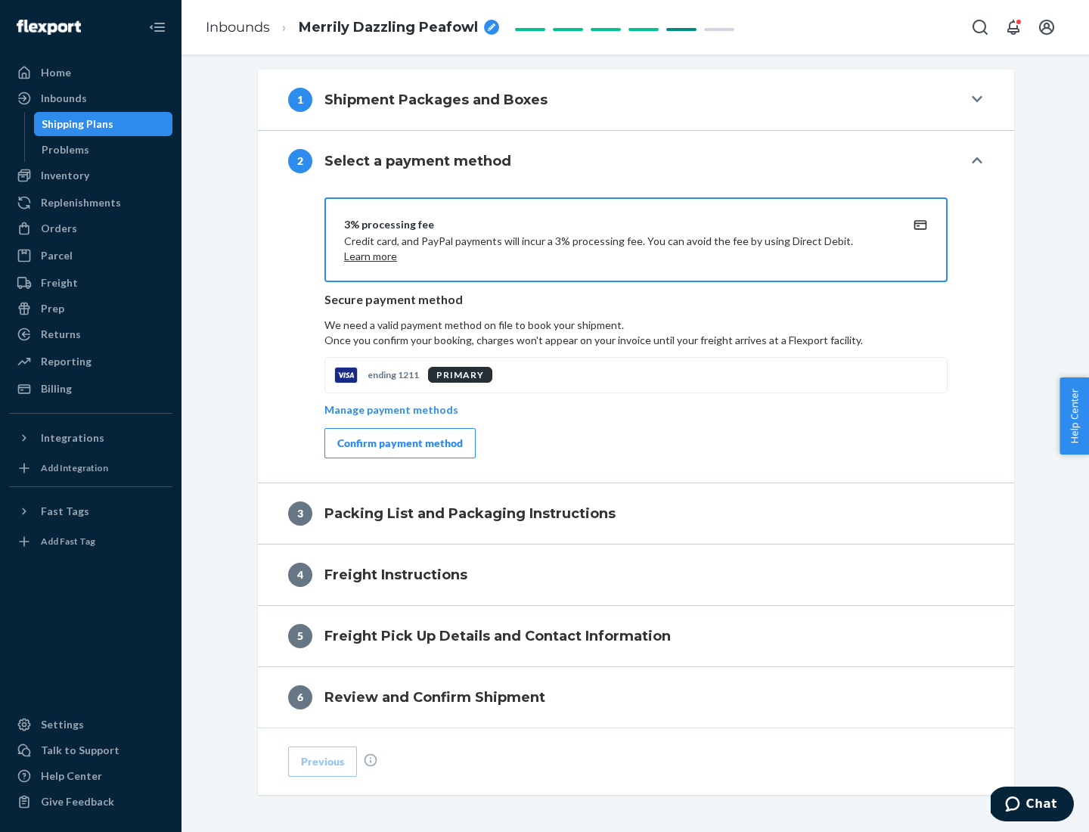
click at [399, 443] on div "Confirm payment method" at bounding box center [400, 443] width 126 height 15
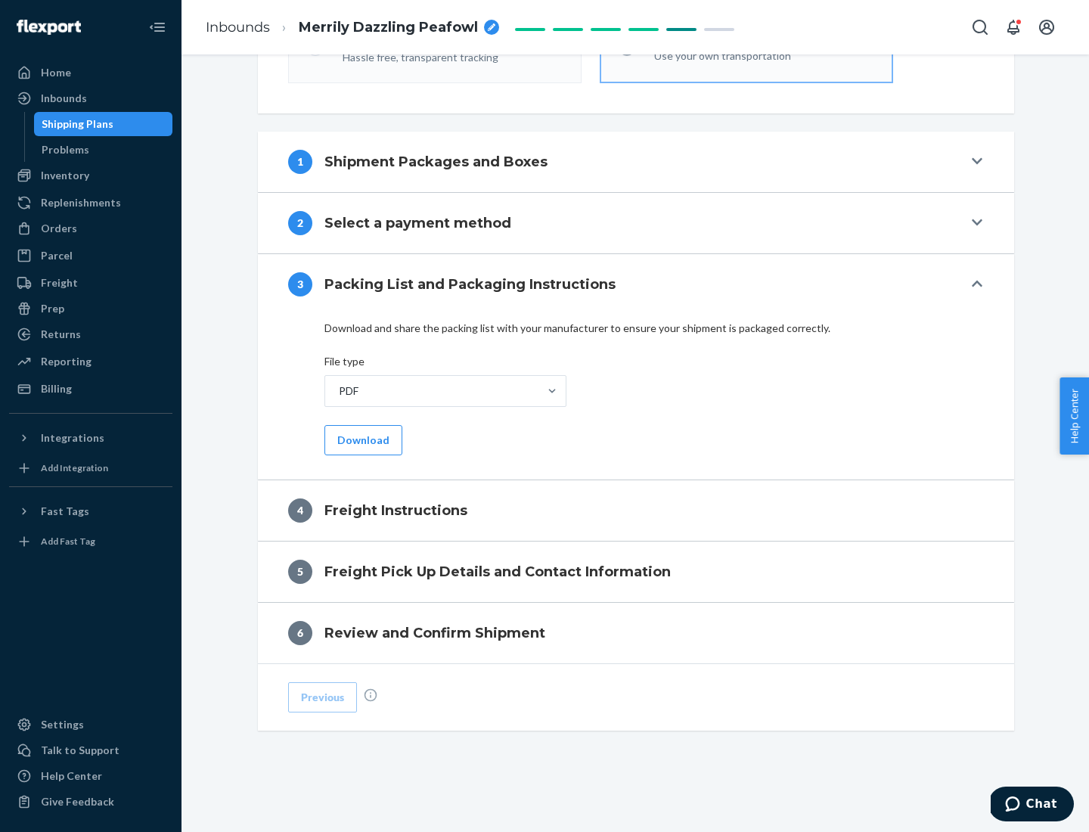
scroll to position [545, 0]
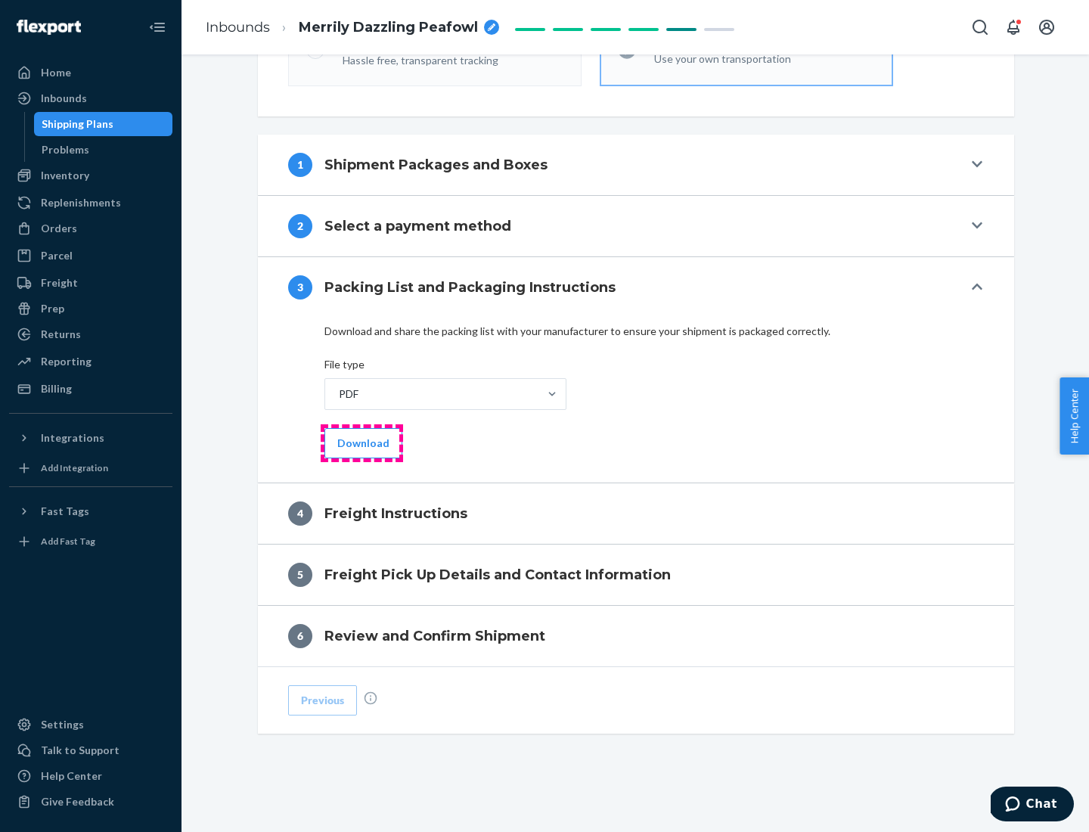
click at [361, 442] on button "Download" at bounding box center [363, 443] width 78 height 30
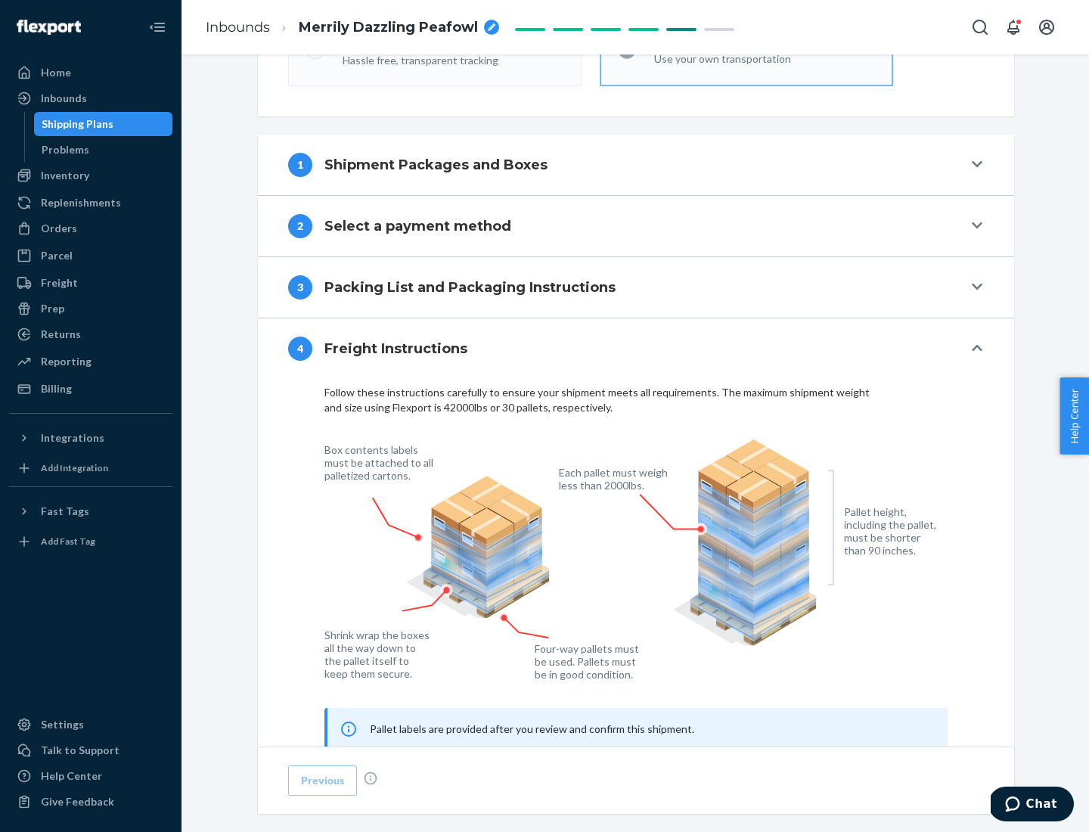
scroll to position [914, 0]
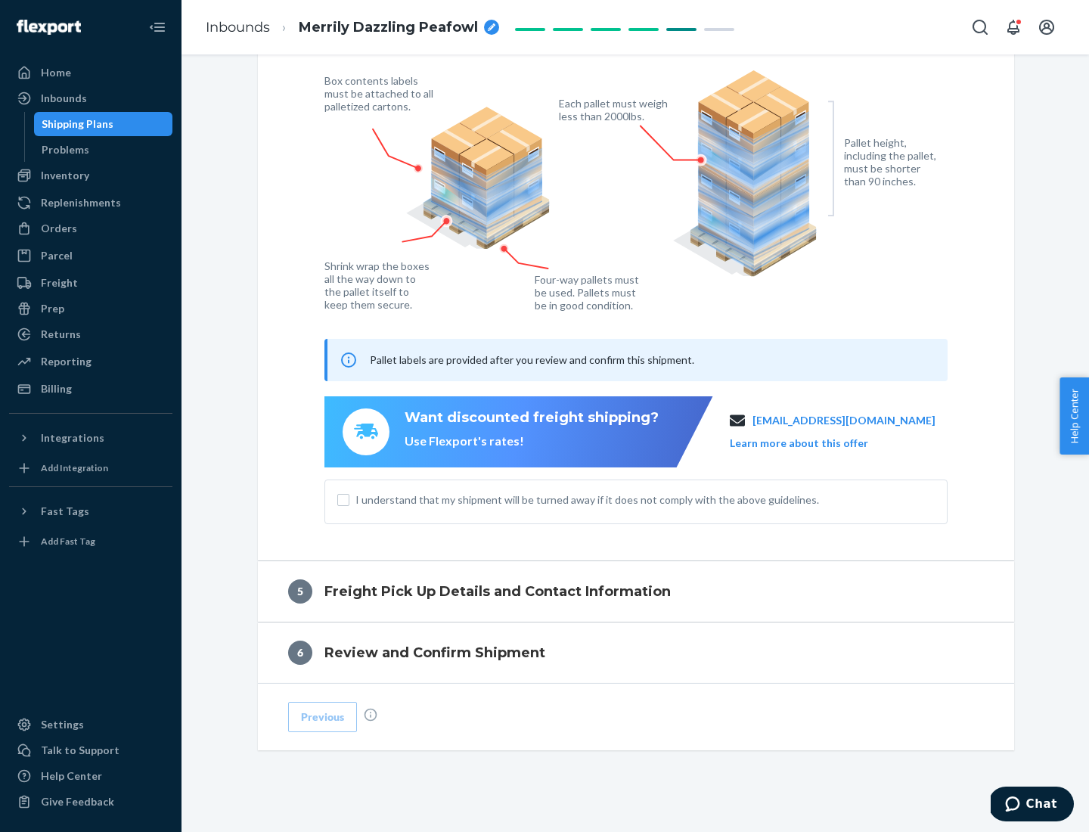
click at [817, 442] on button "Learn more about this offer" at bounding box center [799, 443] width 138 height 15
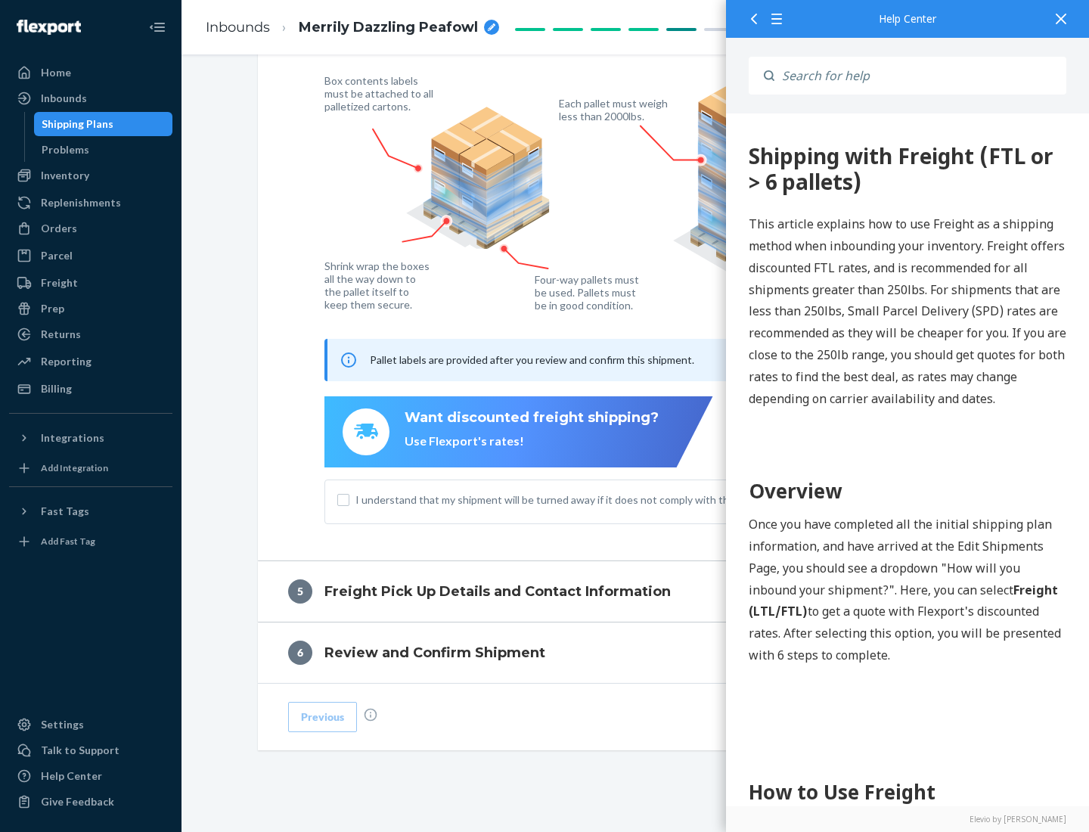
scroll to position [0, 0]
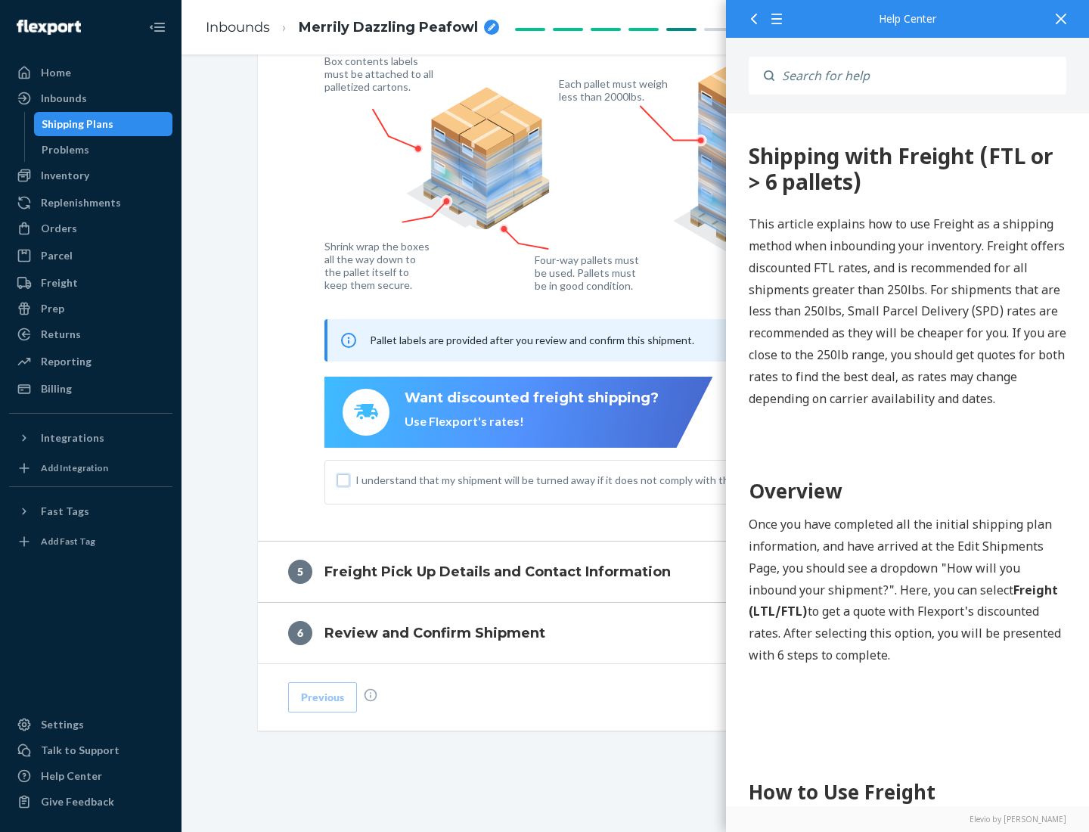
click at [343, 479] on input "I understand that my shipment will be turned away if it does not comply with th…" at bounding box center [343, 480] width 12 height 12
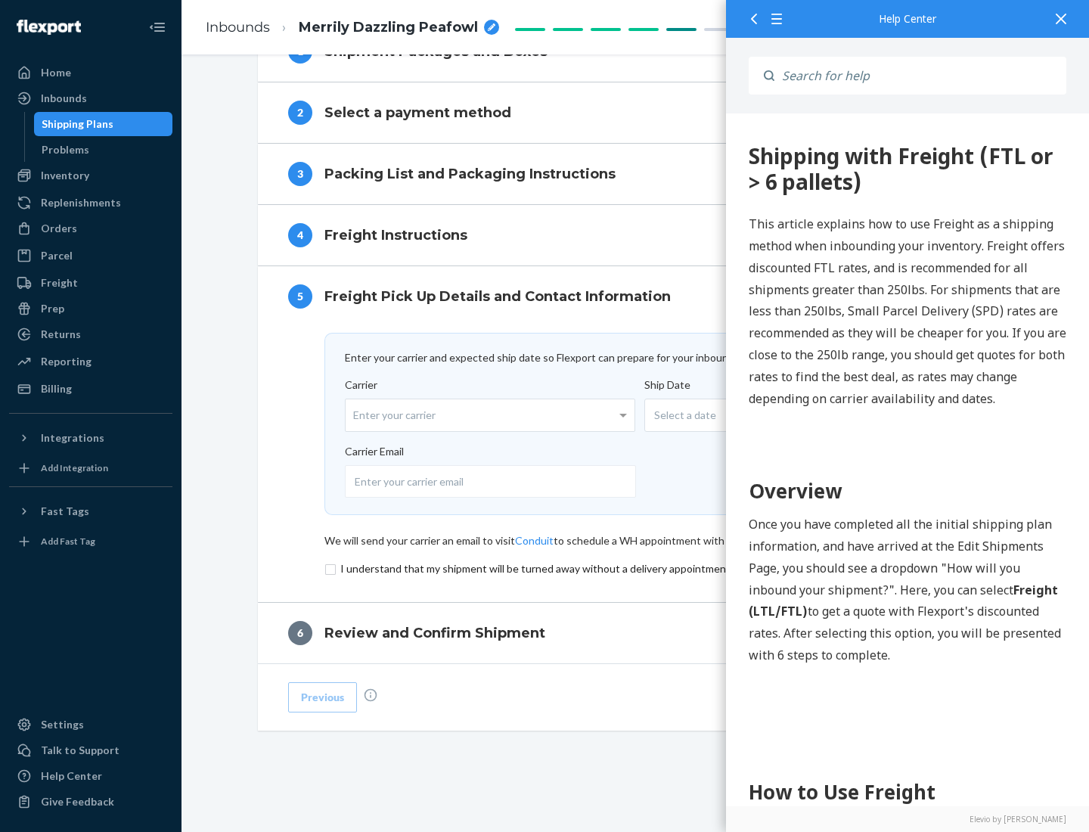
scroll to position [659, 0]
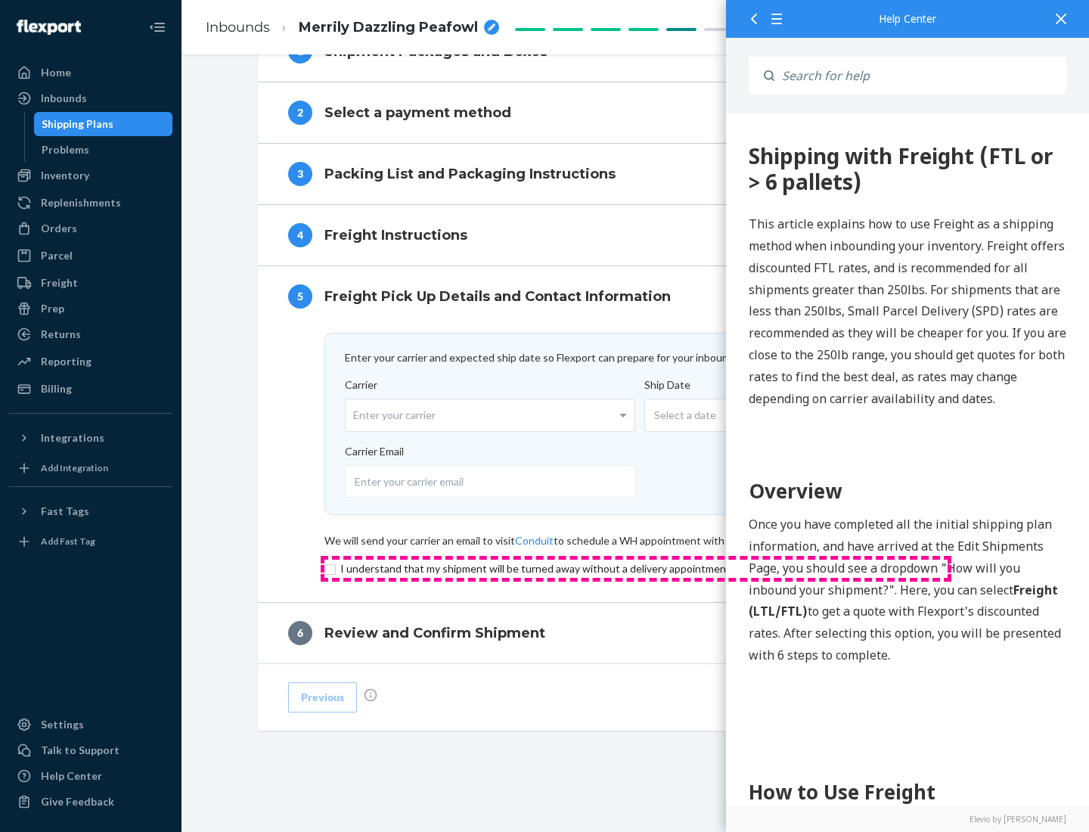
click at [636, 568] on input "checkbox" at bounding box center [635, 569] width 623 height 18
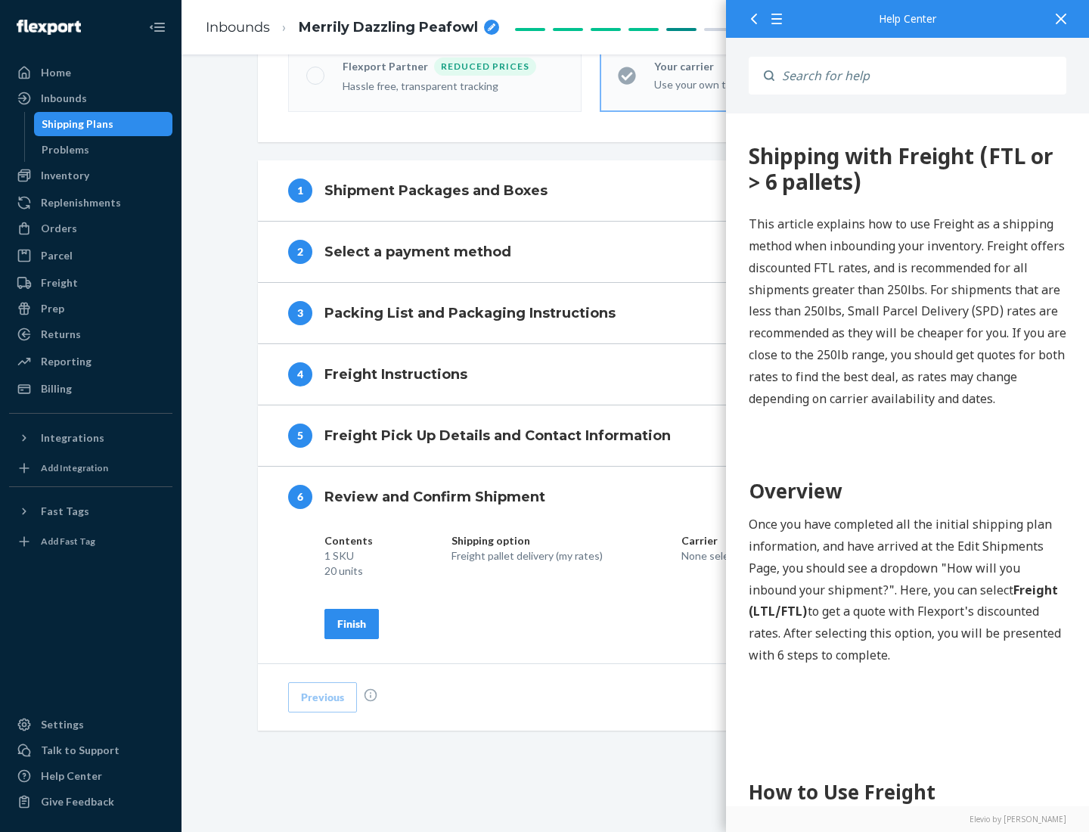
click at [352, 623] on div "Finish" at bounding box center [351, 623] width 29 height 15
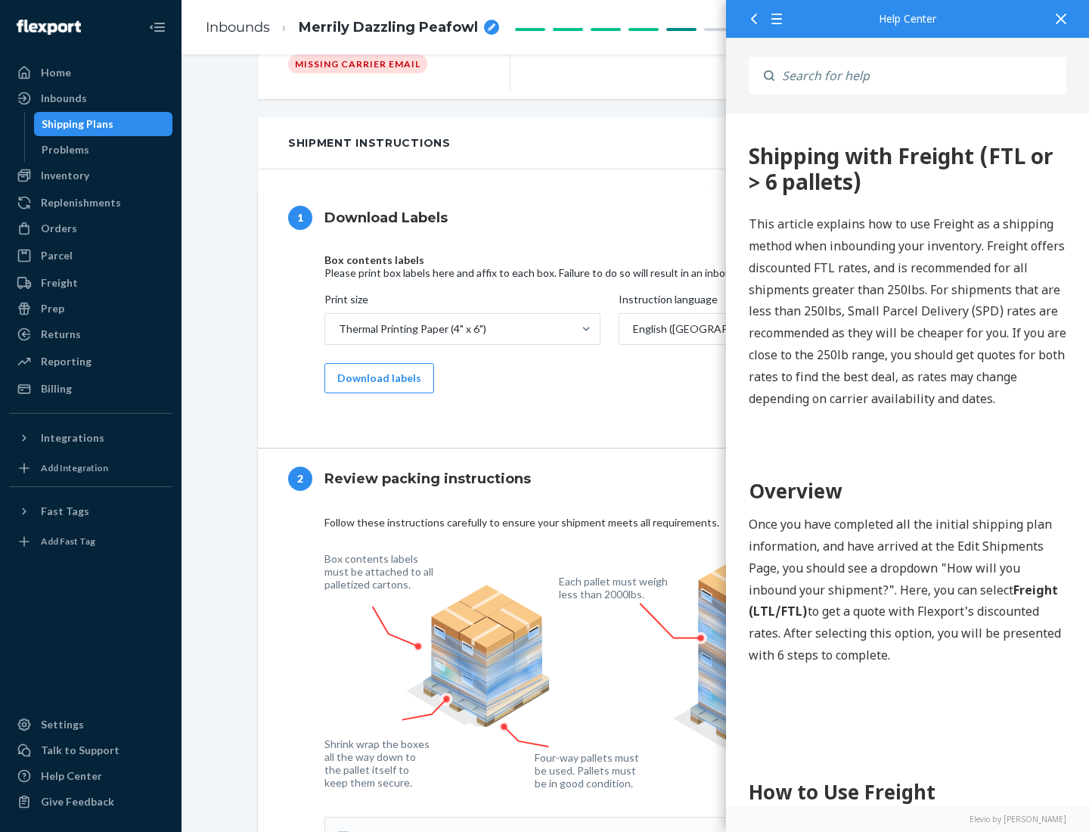
scroll to position [0, 0]
